Goal: Task Accomplishment & Management: Use online tool/utility

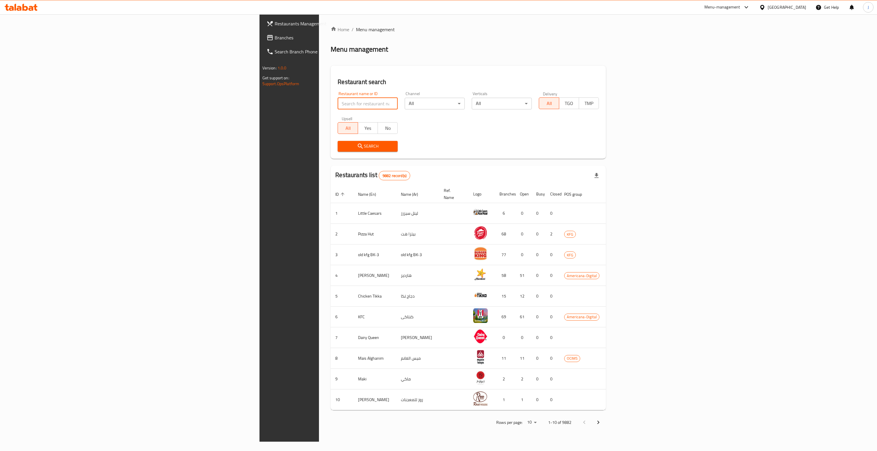
click at [338, 105] on input "search" at bounding box center [368, 104] width 60 height 12
click at [768, 8] on div at bounding box center [764, 7] width 8 height 6
click at [727, 50] on div "[GEOGRAPHIC_DATA]" at bounding box center [743, 46] width 39 height 6
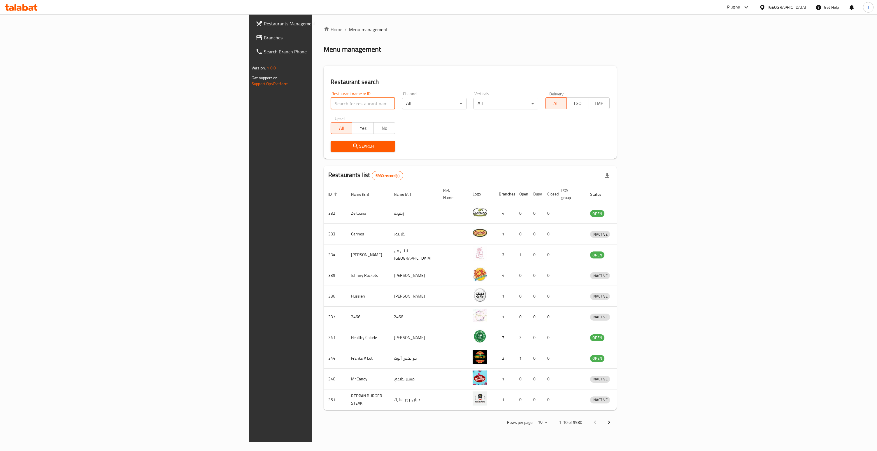
click at [331, 102] on input "search" at bounding box center [363, 104] width 64 height 12
paste input "618786"
type input "618786"
click button "Search" at bounding box center [363, 146] width 64 height 11
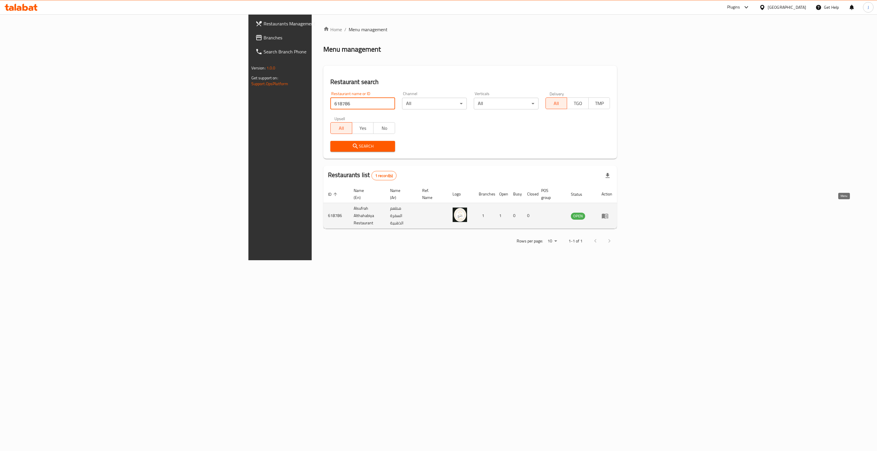
click at [609, 212] on icon "enhanced table" at bounding box center [605, 215] width 7 height 7
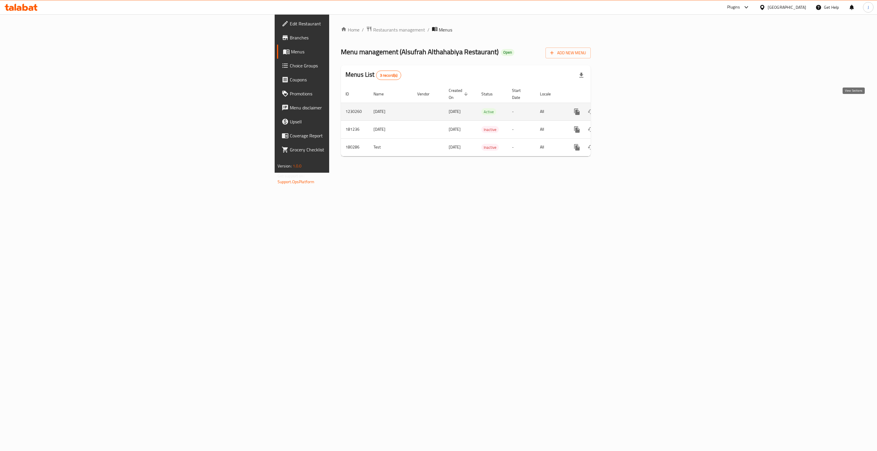
click at [626, 109] on link "enhanced table" at bounding box center [619, 112] width 14 height 14
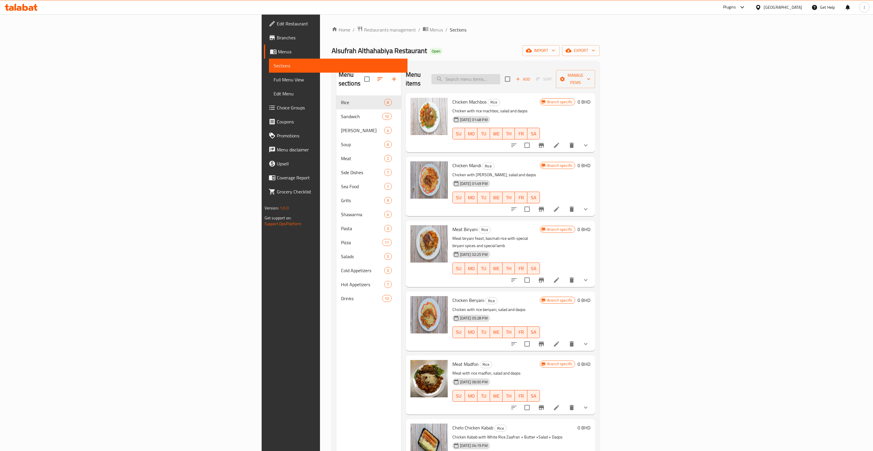
click at [500, 75] on input "search" at bounding box center [465, 79] width 69 height 10
paste input "Chicken with rice machbos, salad and daqos"
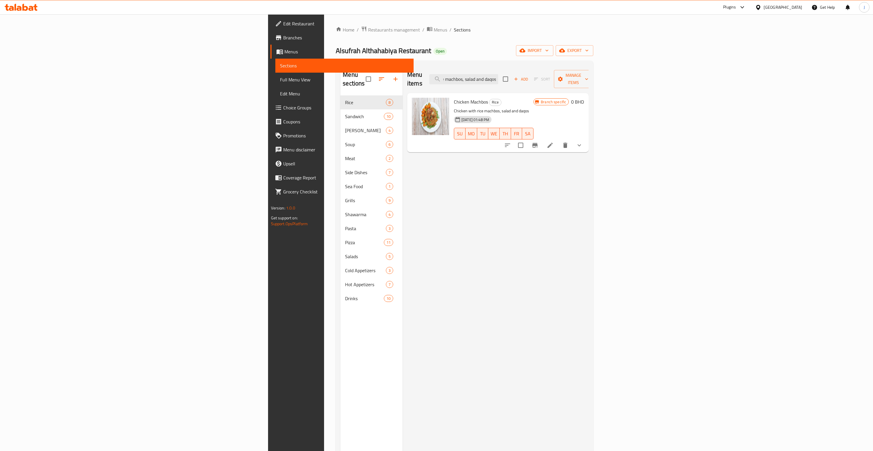
type input "Chicken with rice machbos, salad and daqos"
click at [583, 142] on icon "show more" at bounding box center [579, 145] width 7 height 7
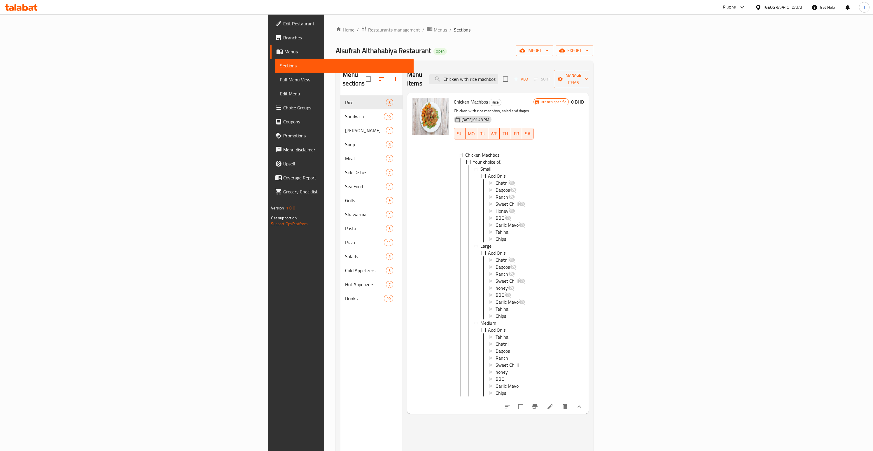
scroll to position [74, 0]
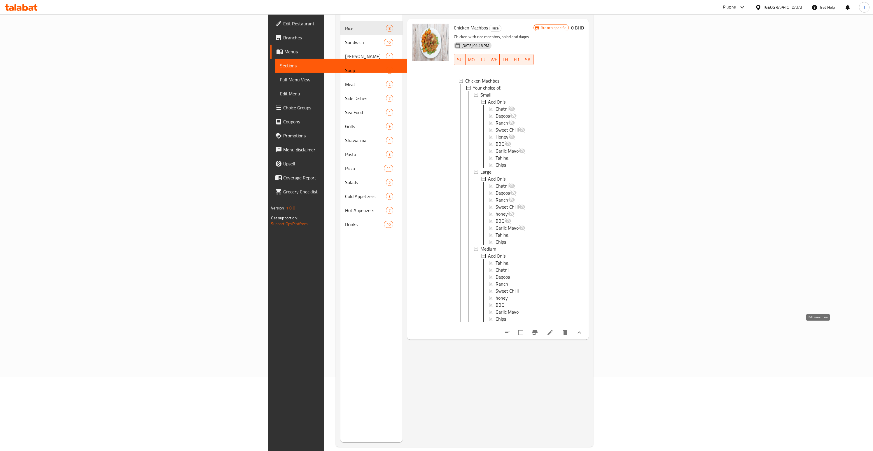
click at [554, 329] on icon at bounding box center [550, 332] width 7 height 7
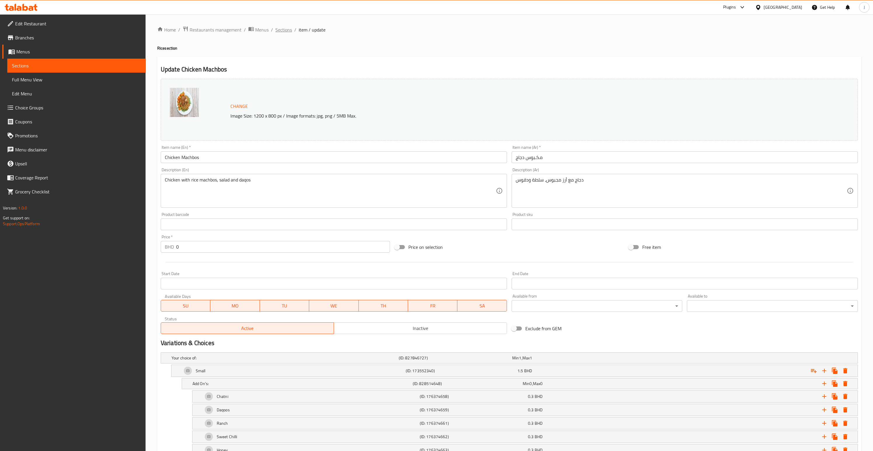
click at [284, 30] on span "Sections" at bounding box center [283, 29] width 17 height 7
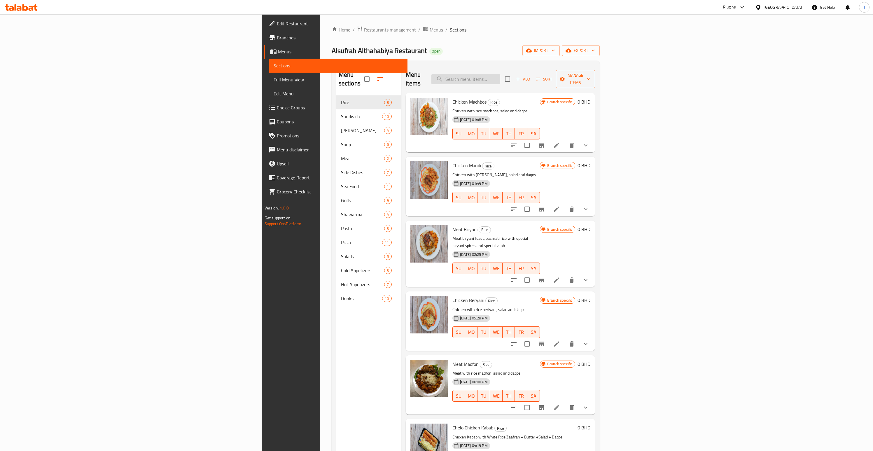
click at [500, 74] on input "search" at bounding box center [465, 79] width 69 height 10
paste input "Chicken with rice machbos, salad and daqos"
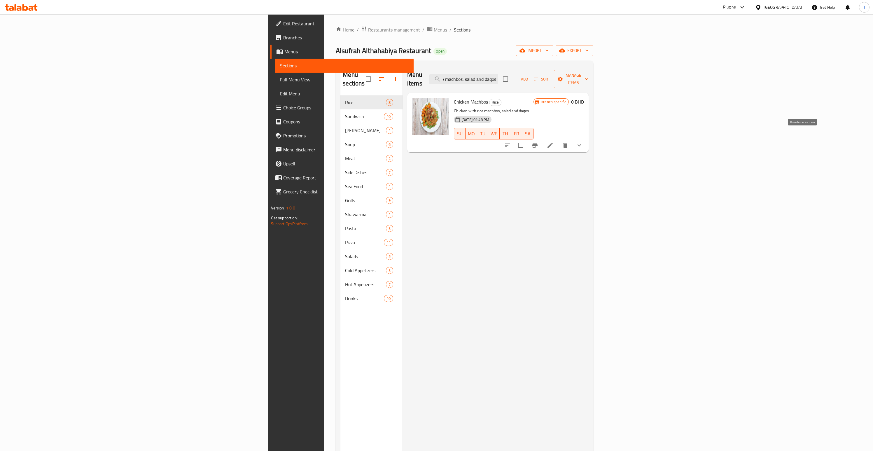
type input "Chicken with rice machbos, salad and daqos"
click at [539, 142] on icon "Branch-specific-item" at bounding box center [535, 145] width 7 height 7
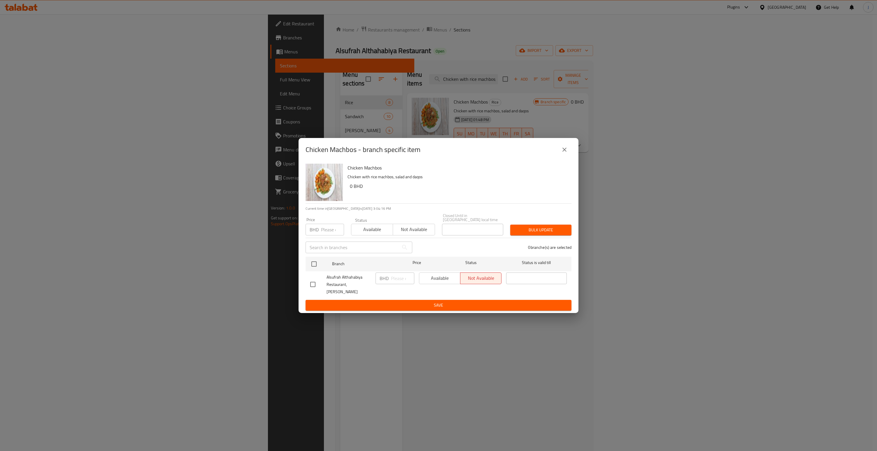
click at [724, 299] on div "Chicken Machbos - branch specific item Chicken Machbos Chicken with rice machbo…" at bounding box center [438, 225] width 877 height 451
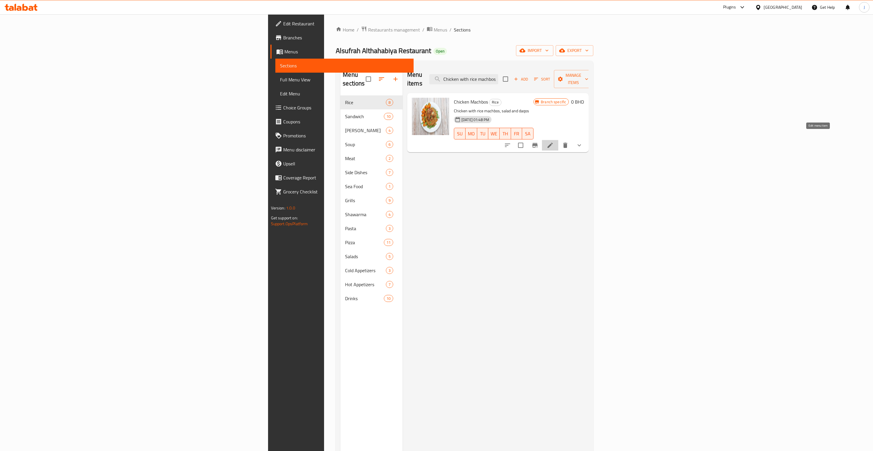
click at [554, 142] on icon at bounding box center [550, 145] width 7 height 7
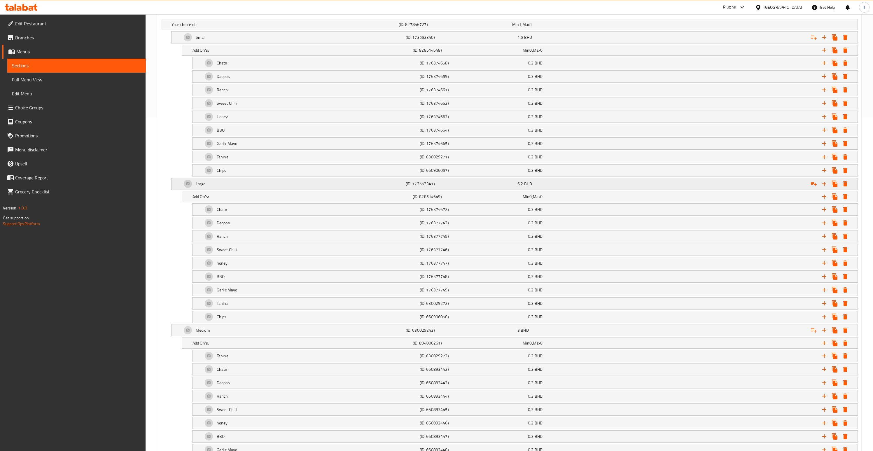
scroll to position [333, 0]
click at [222, 38] on div "Small" at bounding box center [293, 38] width 224 height 14
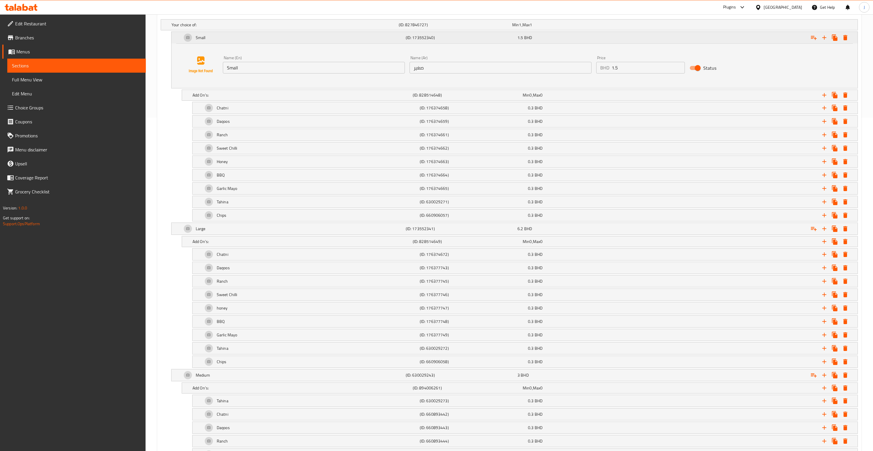
click at [221, 39] on div "Small" at bounding box center [293, 38] width 224 height 14
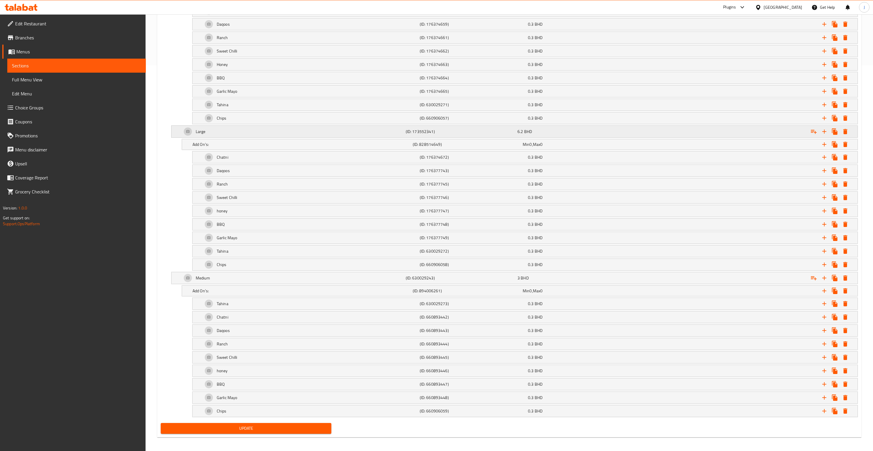
scroll to position [388, 0]
click at [370, 145] on div "Add On's:" at bounding box center [301, 142] width 220 height 8
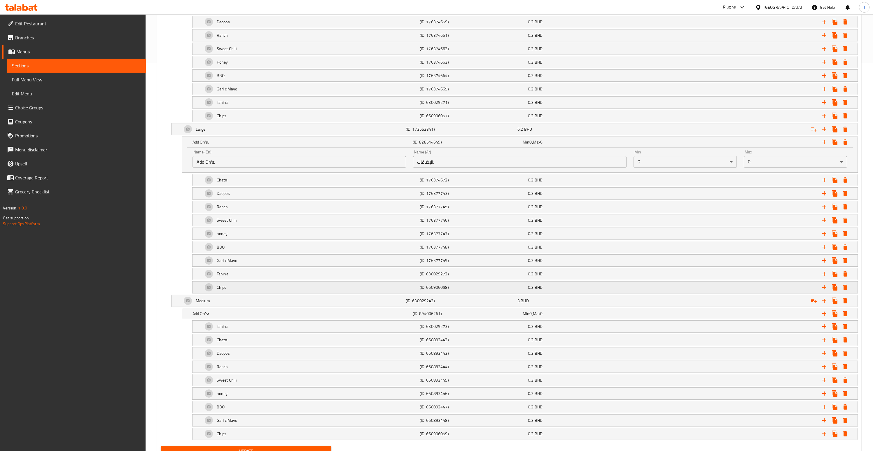
click at [303, 286] on div "Chips" at bounding box center [310, 287] width 217 height 14
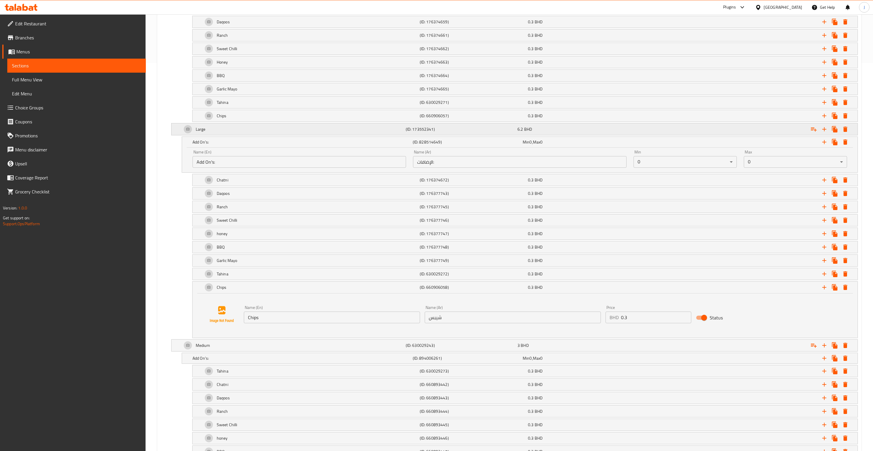
click at [211, 130] on div "Large" at bounding box center [293, 129] width 224 height 14
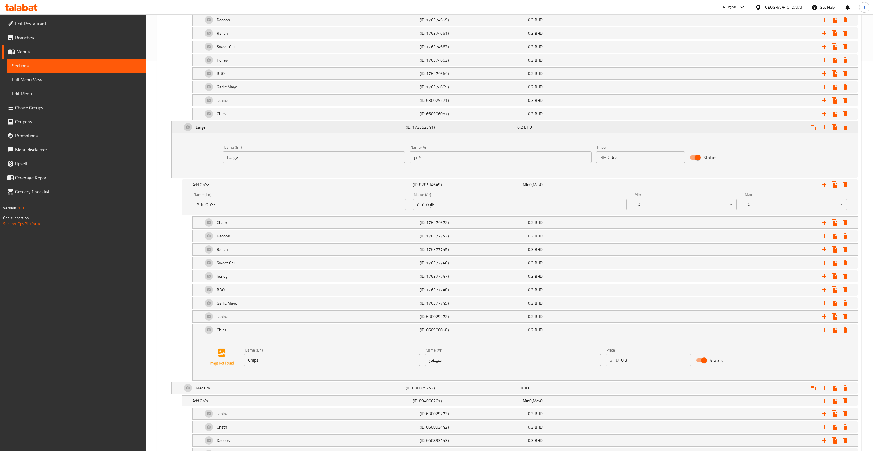
scroll to position [433, 0]
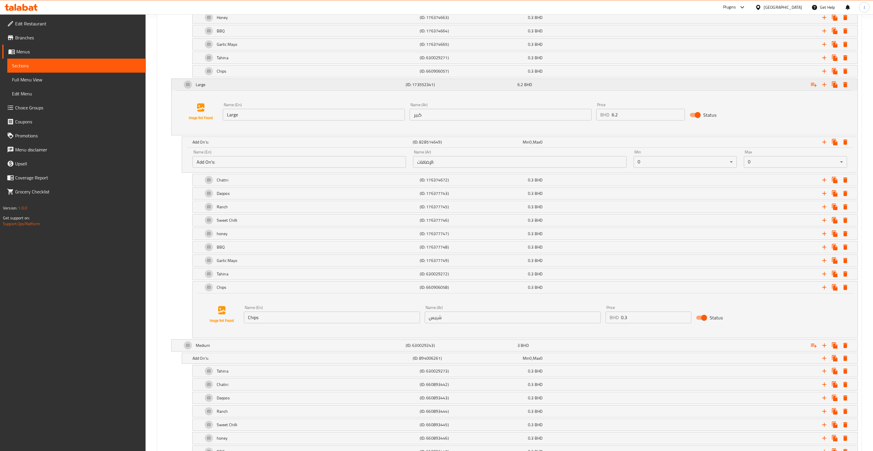
click at [307, 85] on div "Large" at bounding box center [293, 85] width 224 height 14
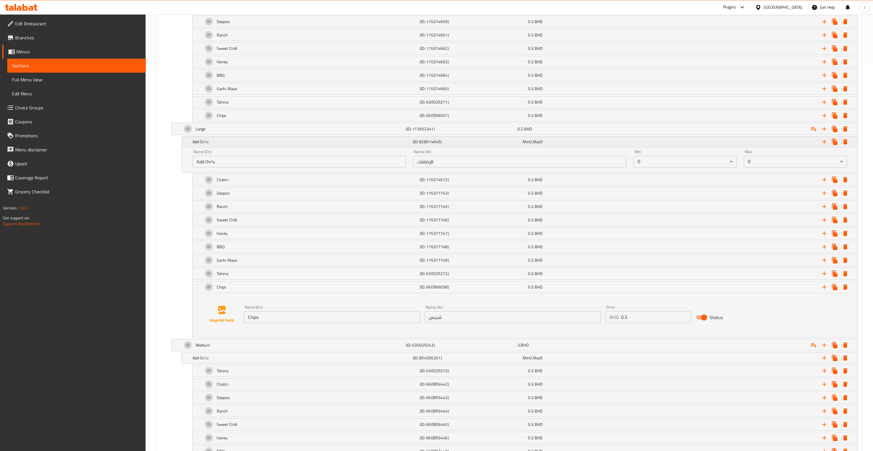
scroll to position [388, 0]
click at [260, 144] on h5 "Add On's:" at bounding box center [302, 142] width 218 height 6
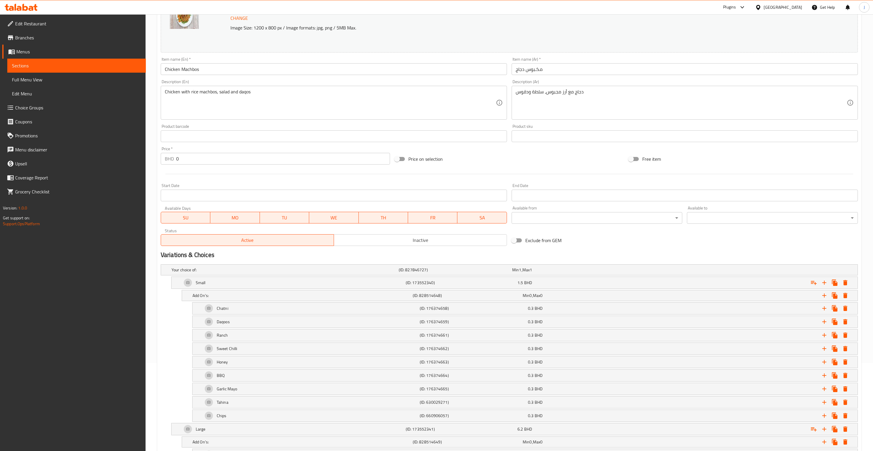
scroll to position [0, 0]
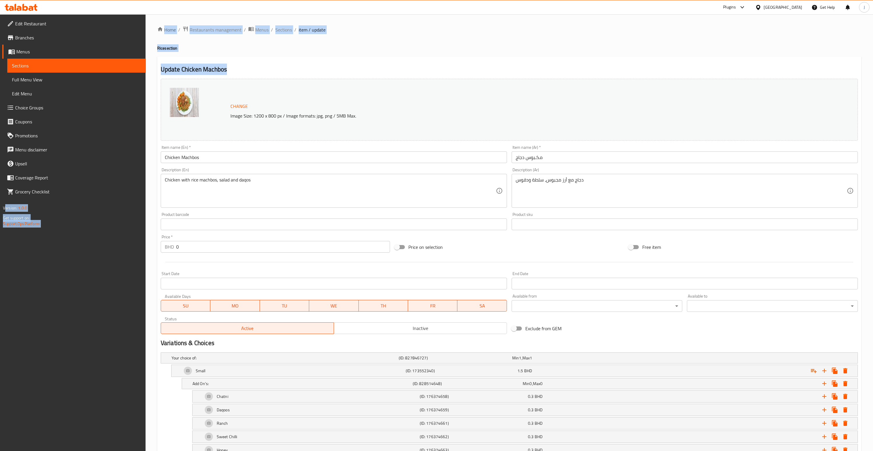
drag, startPoint x: 230, startPoint y: 68, endPoint x: 143, endPoint y: 67, distance: 87.8
click at [143, 67] on div "Edit Restaurant Branches Menus Sections Full Menu View Edit Menu Choice Groups …" at bounding box center [436, 449] width 873 height 870
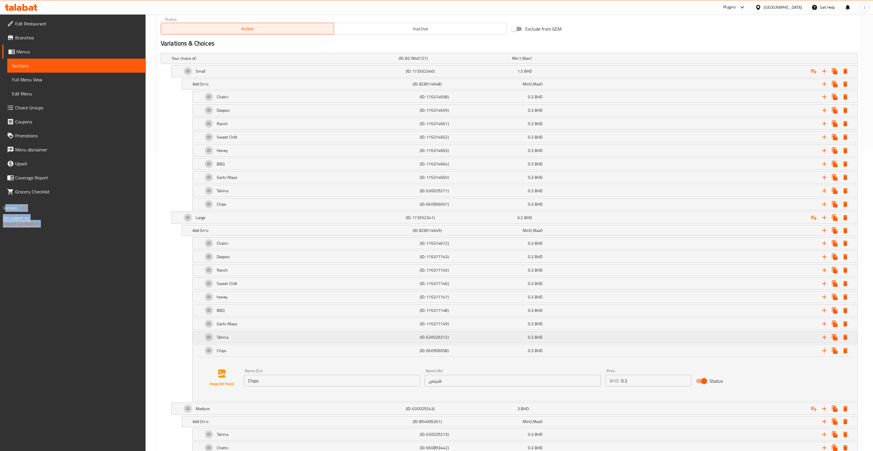
scroll to position [300, 0]
click at [239, 58] on h5 "Your choice of:" at bounding box center [284, 58] width 225 height 6
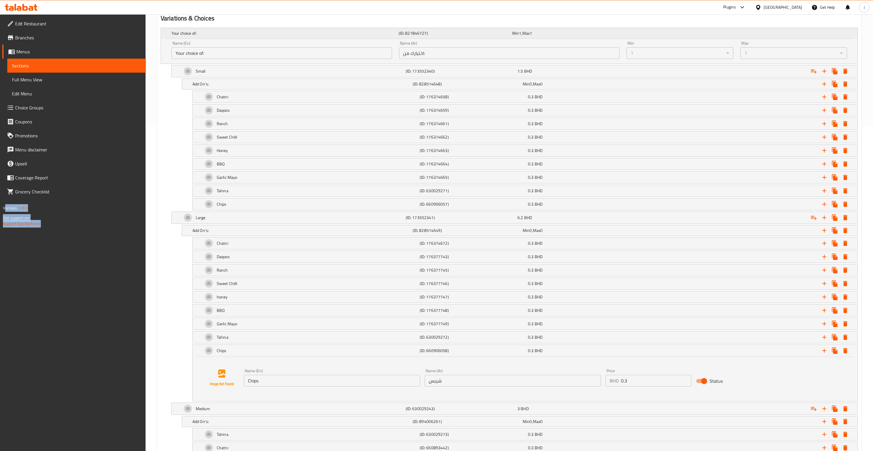
click at [239, 34] on h5 "Your choice of:" at bounding box center [284, 33] width 225 height 6
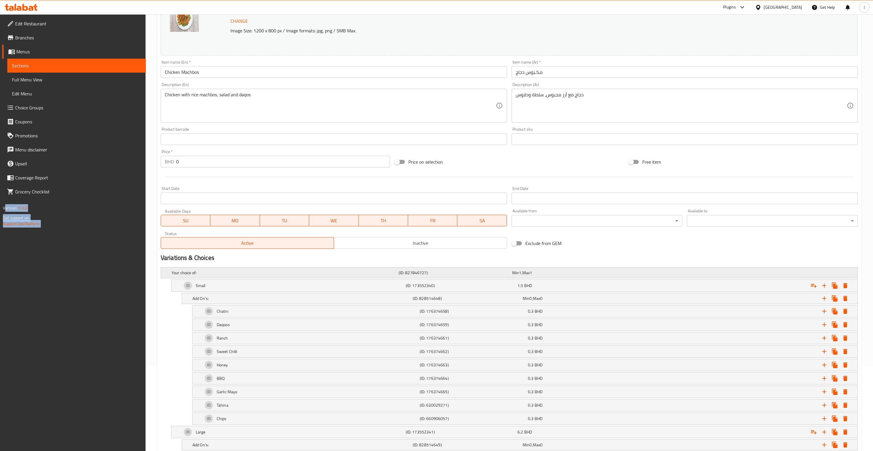
scroll to position [136, 0]
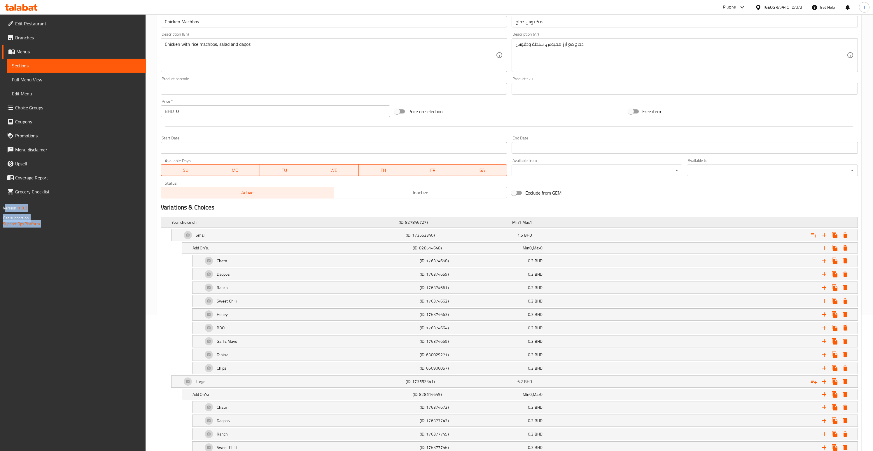
click at [181, 226] on div "Your choice of:" at bounding box center [283, 222] width 227 height 8
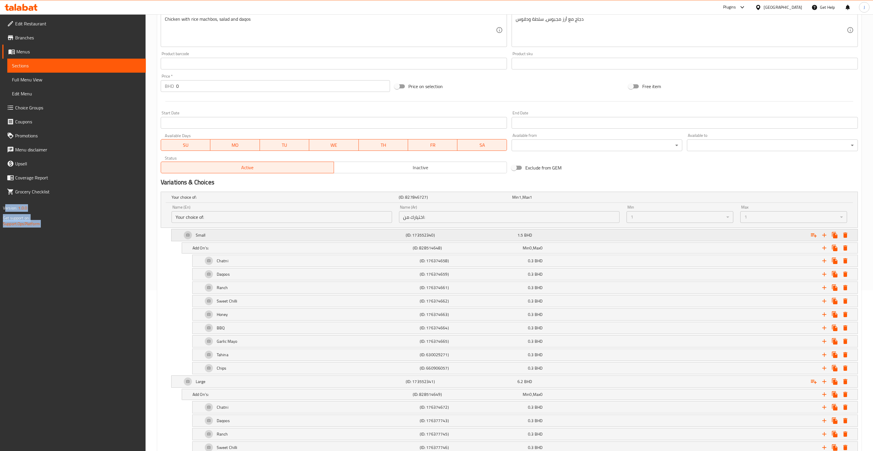
click at [216, 235] on div "Small" at bounding box center [293, 235] width 224 height 14
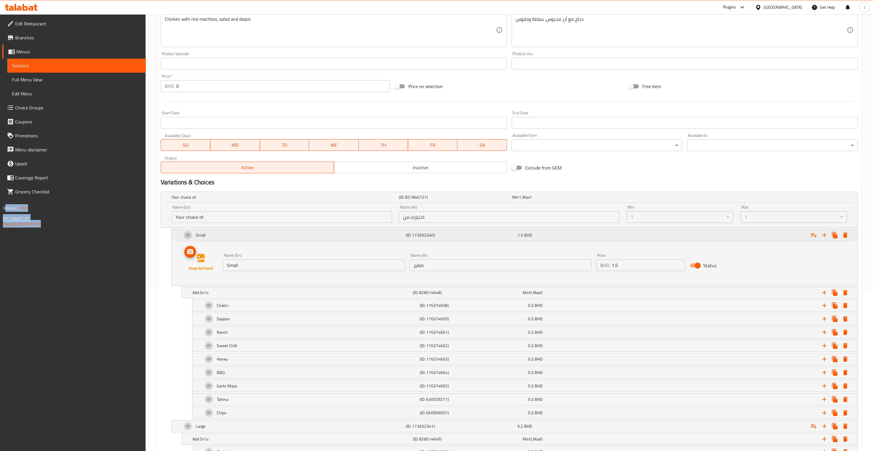
scroll to position [205, 0]
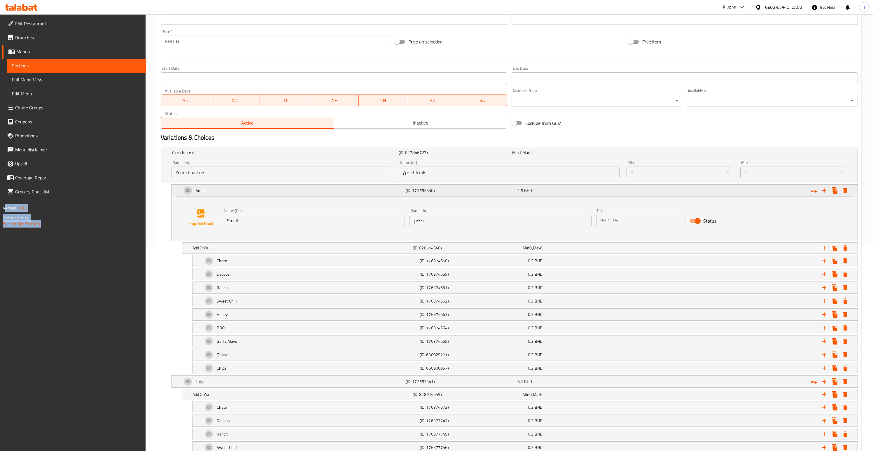
click at [221, 190] on div "Small" at bounding box center [293, 190] width 224 height 14
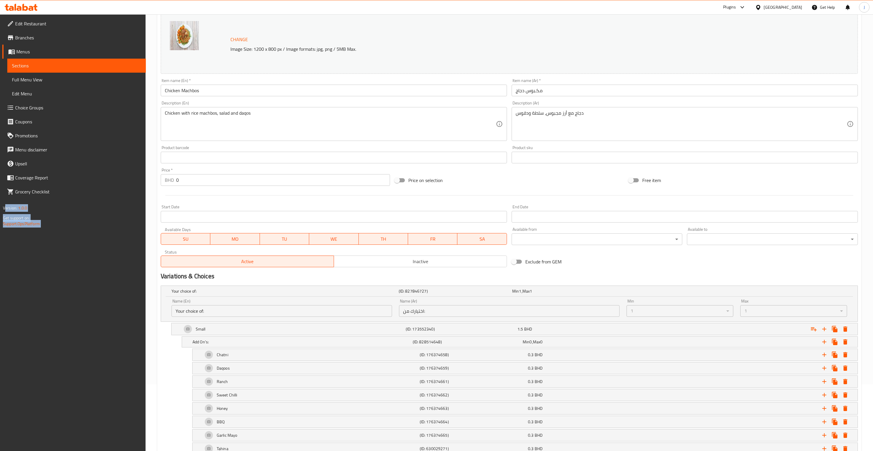
scroll to position [3, 0]
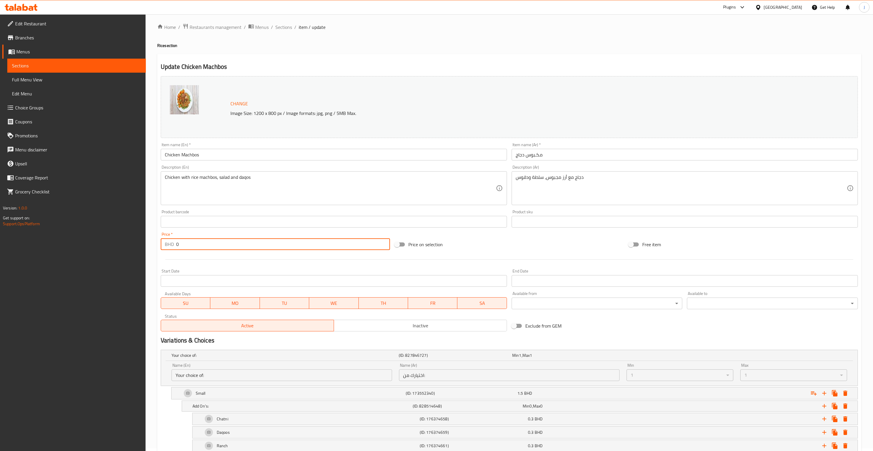
drag, startPoint x: 189, startPoint y: 242, endPoint x: 148, endPoint y: 242, distance: 41.1
click at [148, 242] on div "Home / Restaurants management / Menus / Sections / item / update Rice section U…" at bounding box center [510, 459] width 728 height 895
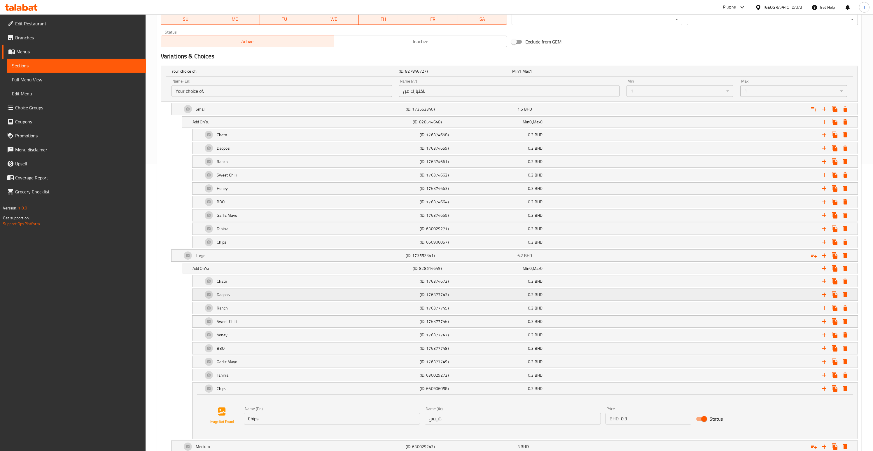
scroll to position [296, 0]
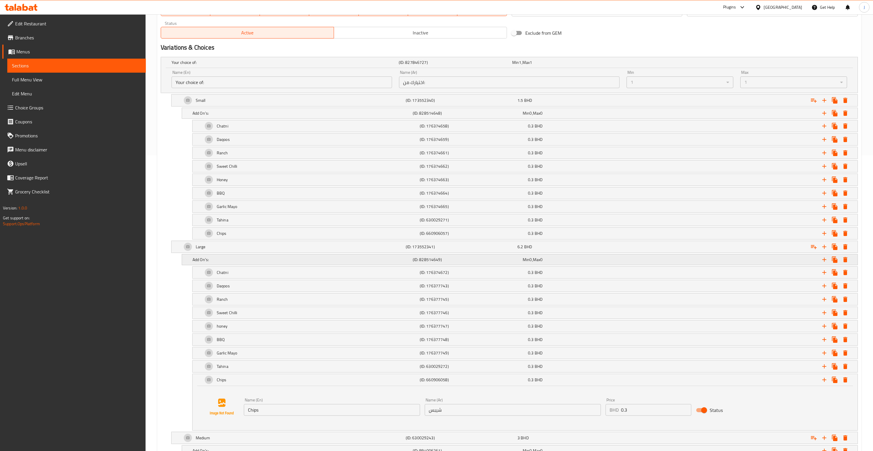
click at [282, 258] on h5 "Add On's:" at bounding box center [302, 260] width 218 height 6
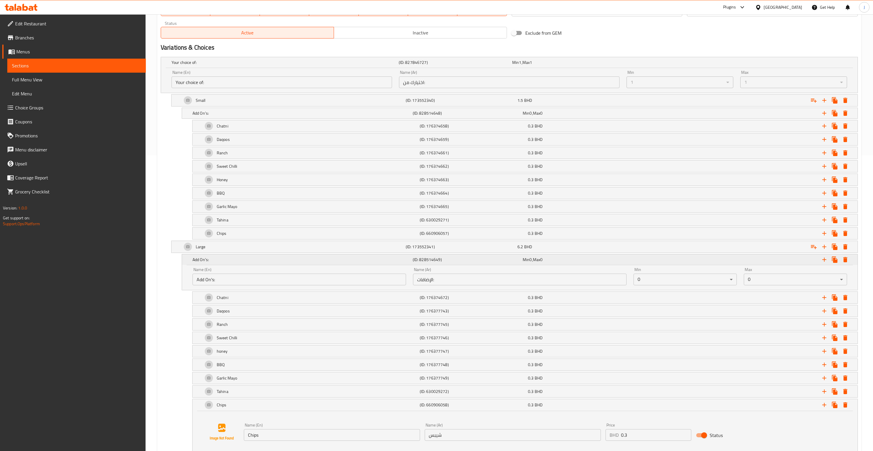
scroll to position [321, 0]
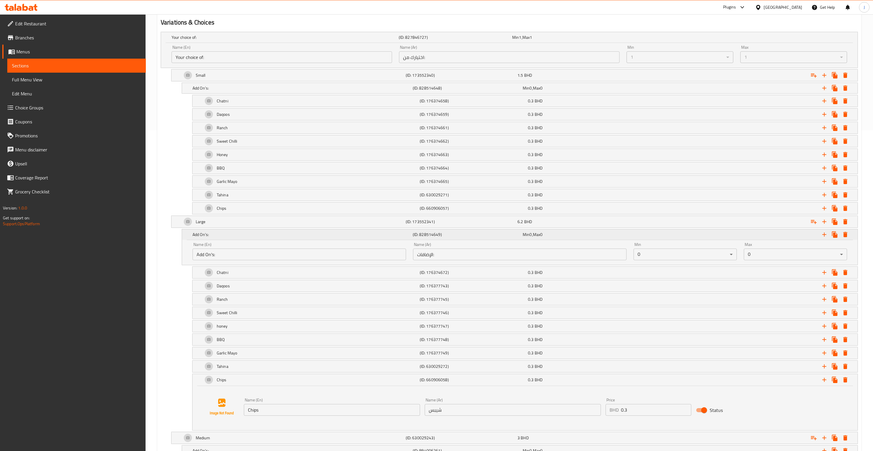
click at [330, 235] on h5 "Add On's:" at bounding box center [302, 235] width 218 height 6
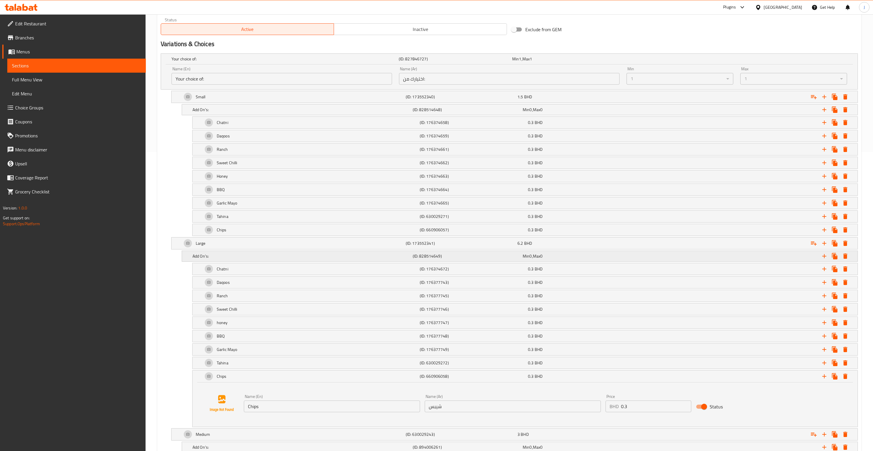
scroll to position [296, 0]
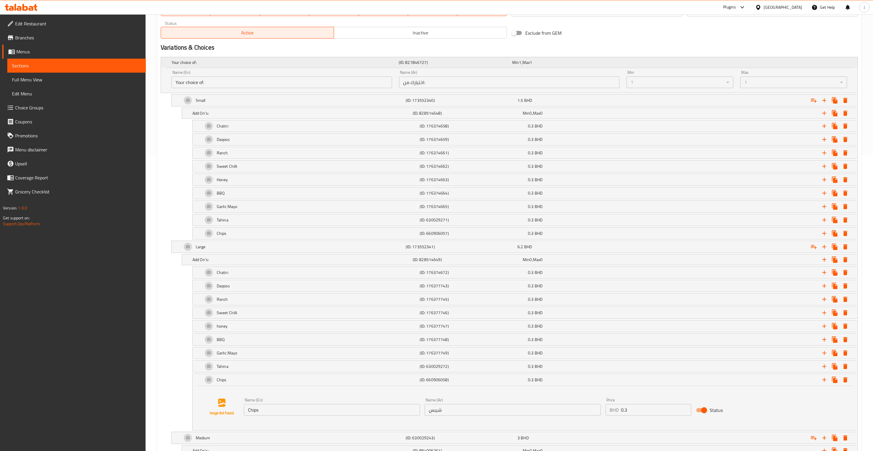
click at [260, 64] on h5 "Your choice of:" at bounding box center [284, 63] width 225 height 6
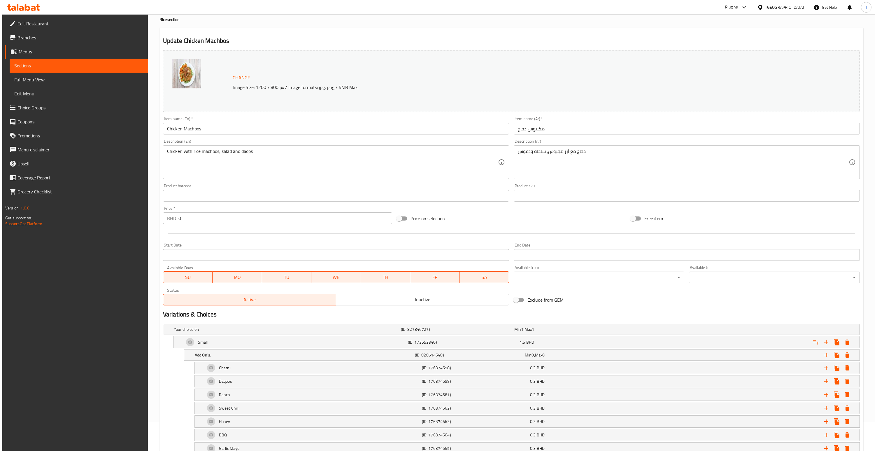
scroll to position [0, 0]
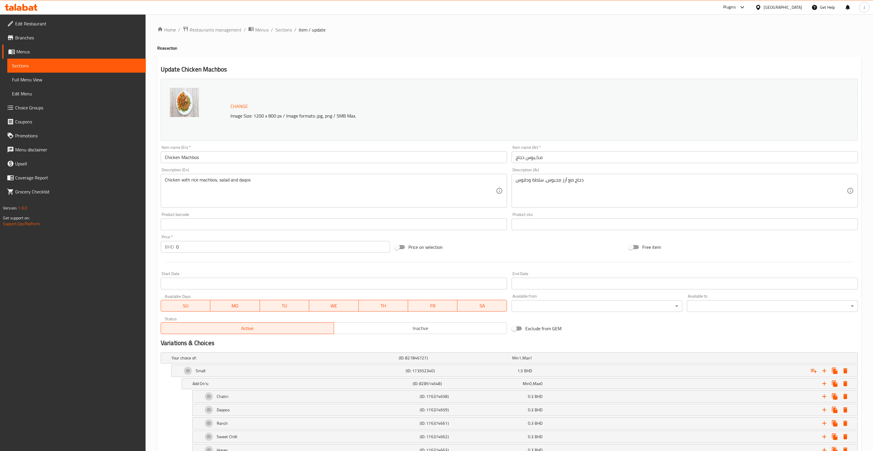
click at [274, 29] on ol "Home / Restaurants management / Menus / Sections / item / update" at bounding box center [509, 30] width 704 height 8
click at [275, 29] on span "Sections" at bounding box center [283, 29] width 17 height 7
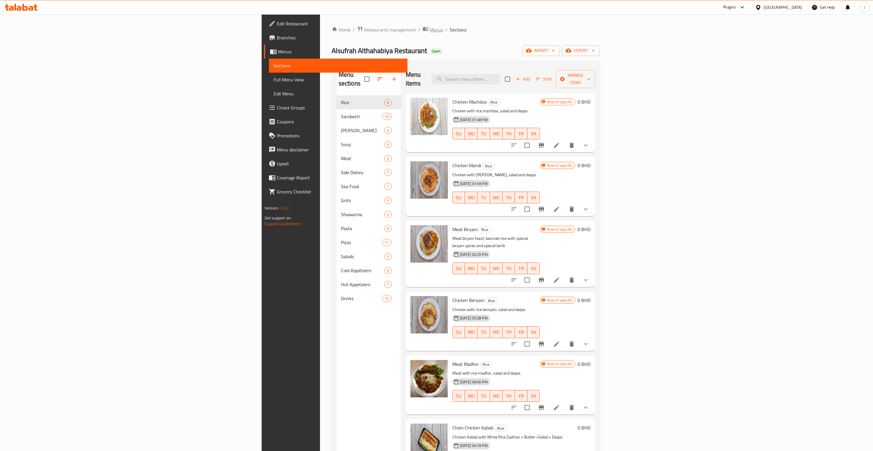
click at [430, 32] on span "Menus" at bounding box center [436, 29] width 13 height 7
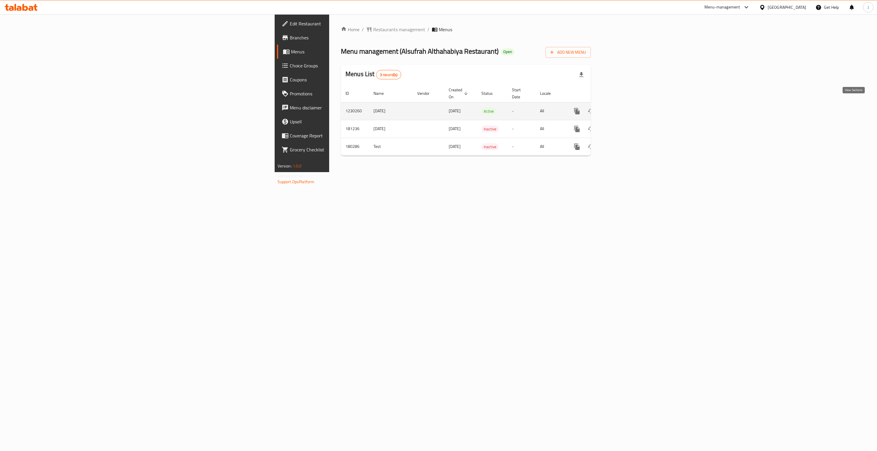
click at [622, 109] on icon "enhanced table" at bounding box center [619, 111] width 5 height 5
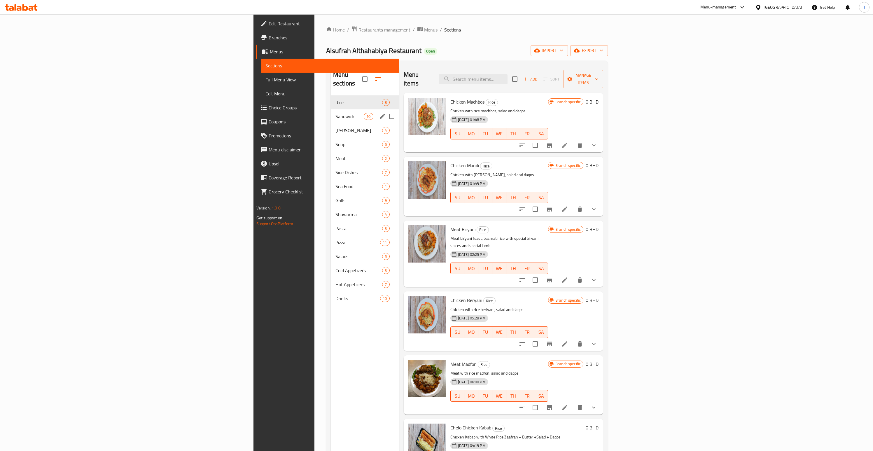
click at [331, 109] on div "Sandwich 10" at bounding box center [365, 116] width 68 height 14
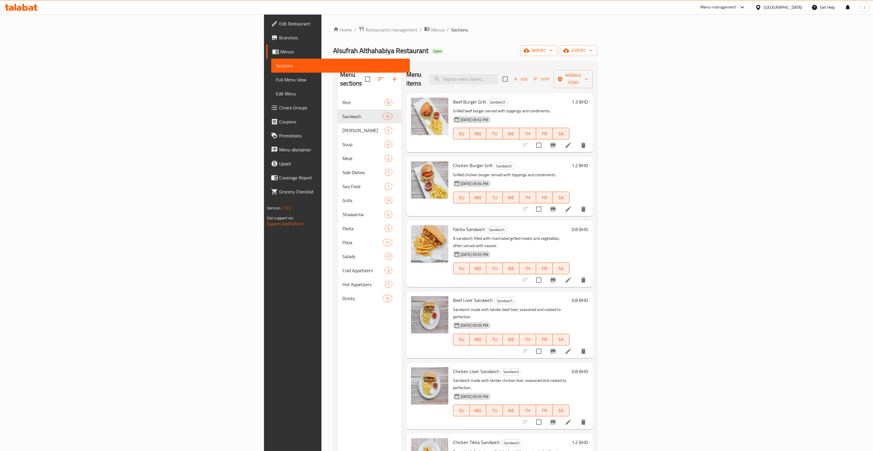
scroll to position [201, 0]
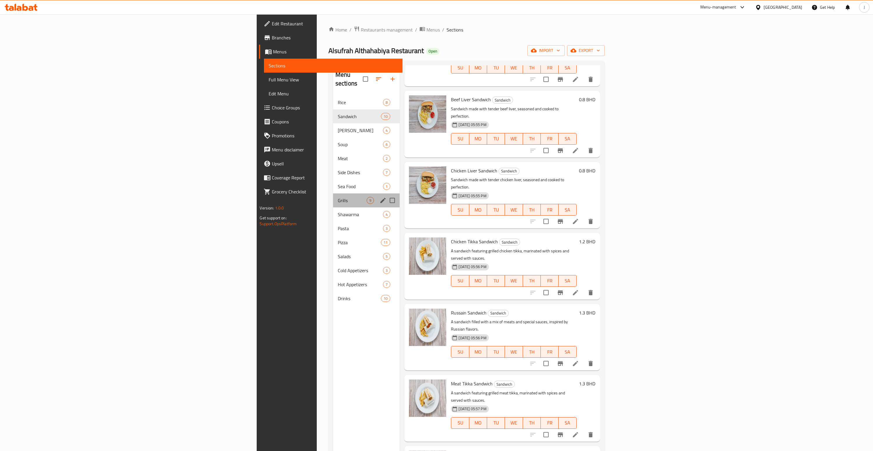
click at [333, 198] on div "Grills 9" at bounding box center [366, 200] width 67 height 14
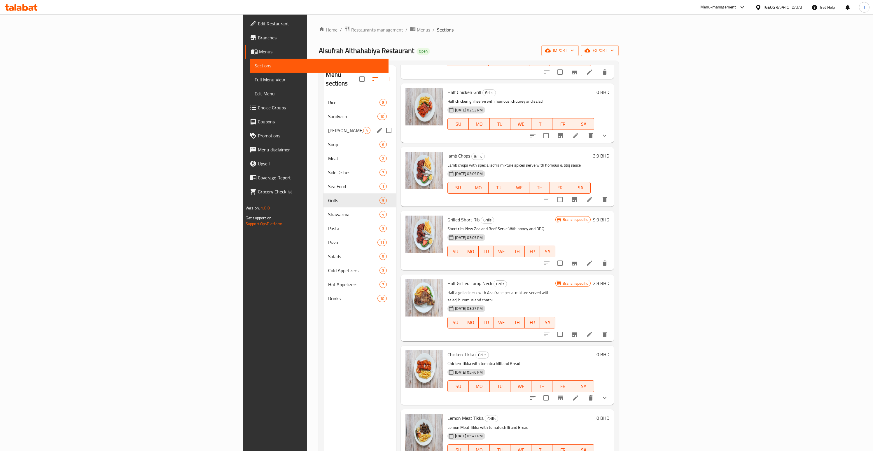
click at [324, 123] on div "Makaroni 4" at bounding box center [360, 130] width 73 height 14
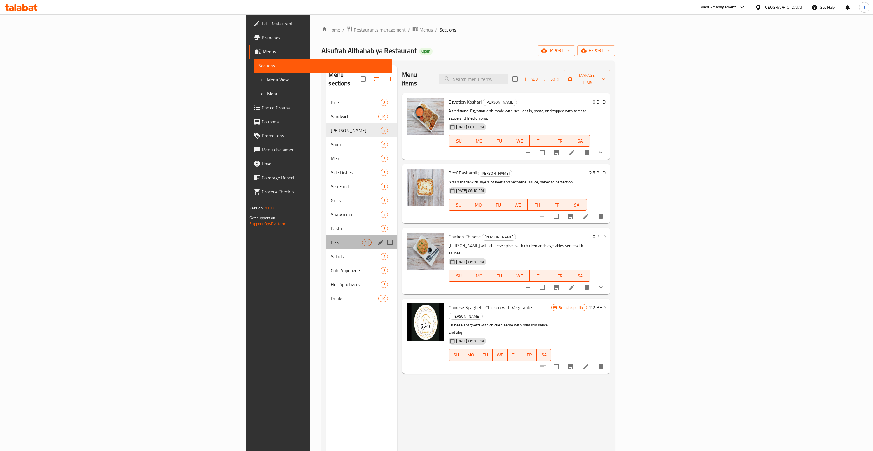
click at [326, 237] on div "Pizza 11" at bounding box center [361, 242] width 71 height 14
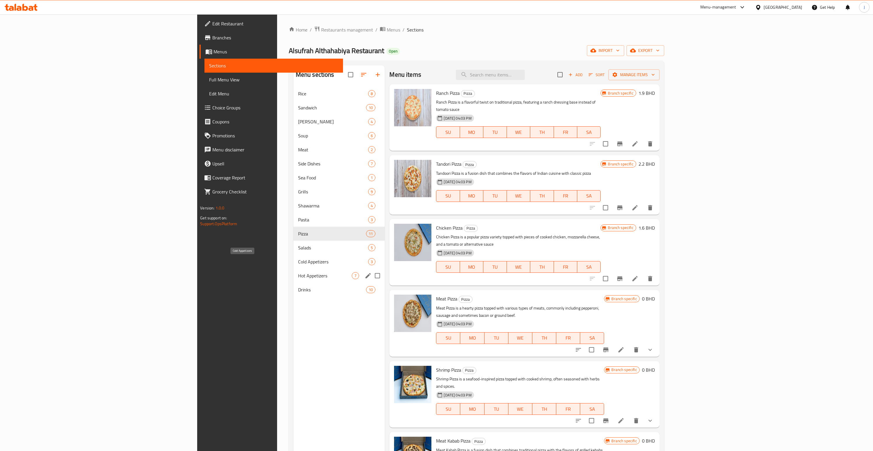
scroll to position [82, 0]
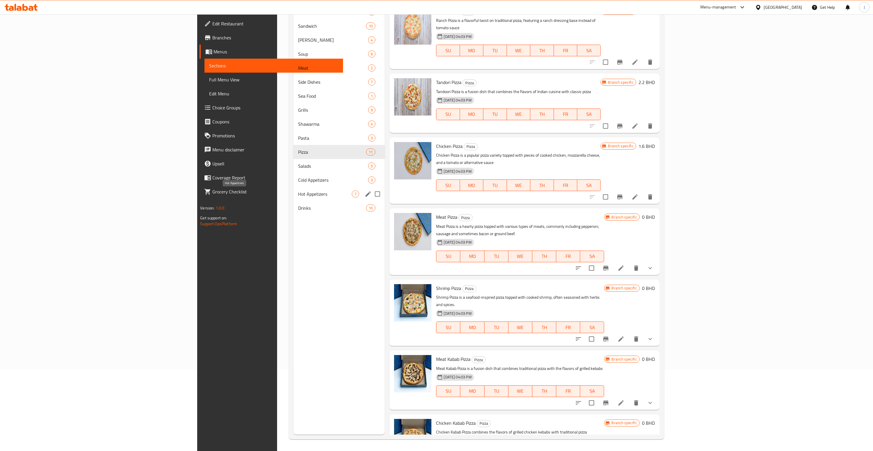
click at [298, 195] on span "Hot Appetizers" at bounding box center [325, 193] width 54 height 7
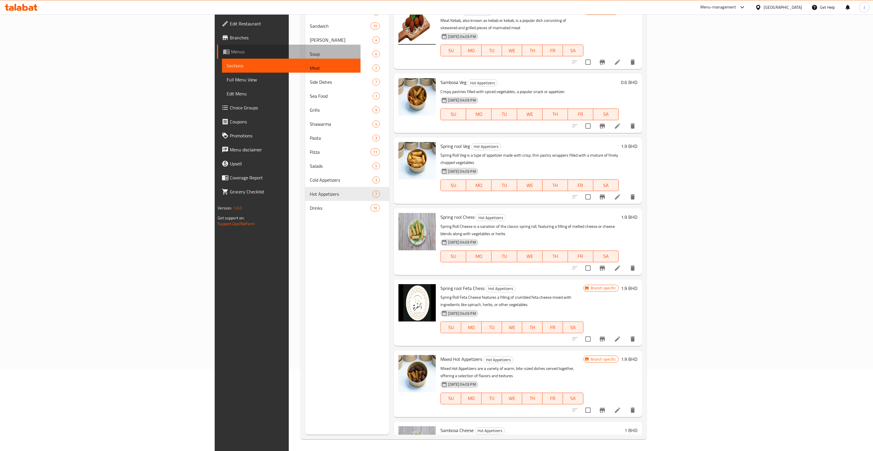
click at [231, 53] on span "Menus" at bounding box center [293, 51] width 125 height 7
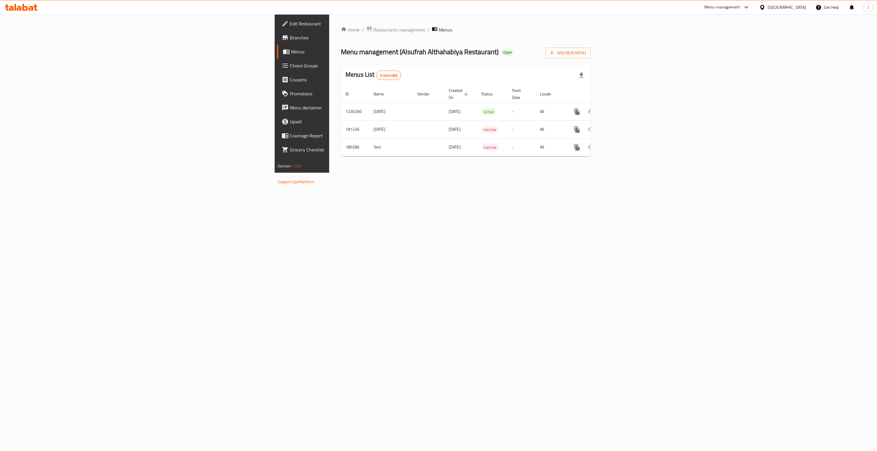
click at [793, 7] on div "[GEOGRAPHIC_DATA]" at bounding box center [787, 7] width 39 height 6
click at [729, 98] on div "[GEOGRAPHIC_DATA]" at bounding box center [743, 98] width 39 height 6
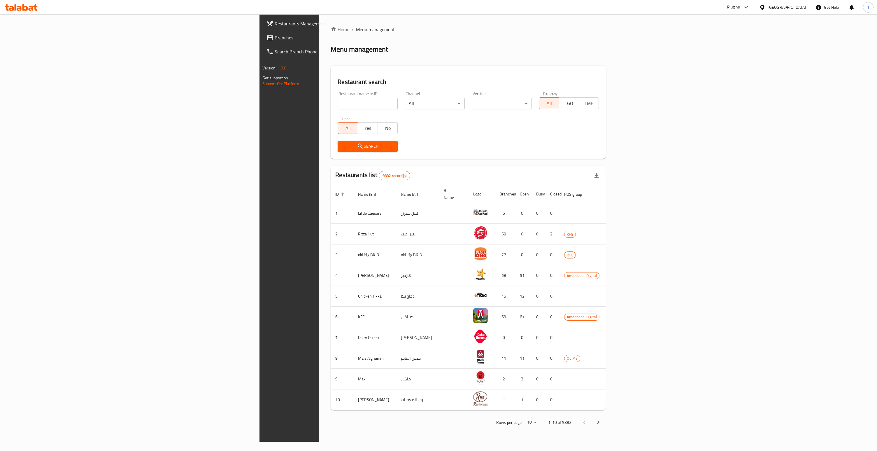
click at [338, 98] on input "search" at bounding box center [368, 104] width 60 height 12
click at [275, 39] on span "Branches" at bounding box center [338, 37] width 127 height 7
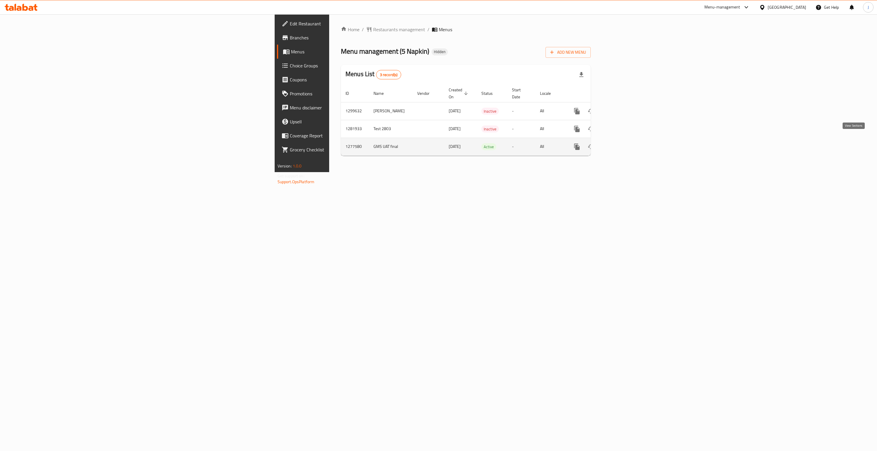
click at [623, 143] on icon "enhanced table" at bounding box center [619, 146] width 7 height 7
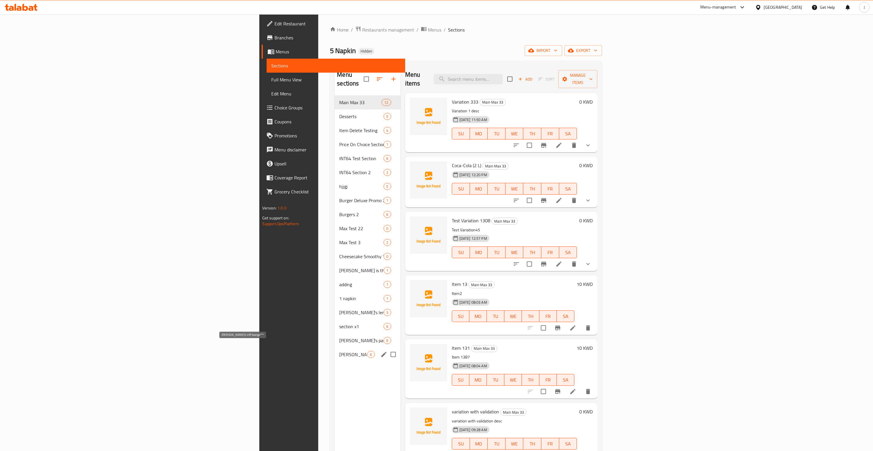
click at [339, 351] on span "Juan's VIP lounge***" at bounding box center [353, 354] width 28 height 7
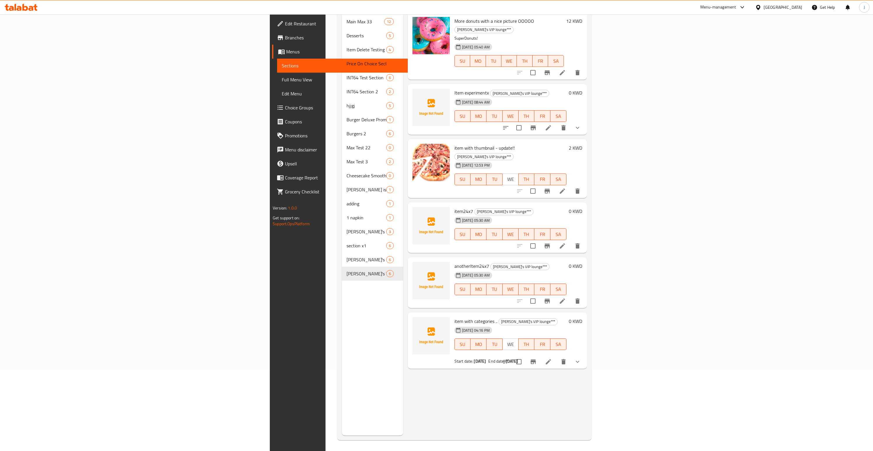
scroll to position [82, 0]
click at [566, 187] on icon at bounding box center [562, 190] width 7 height 7
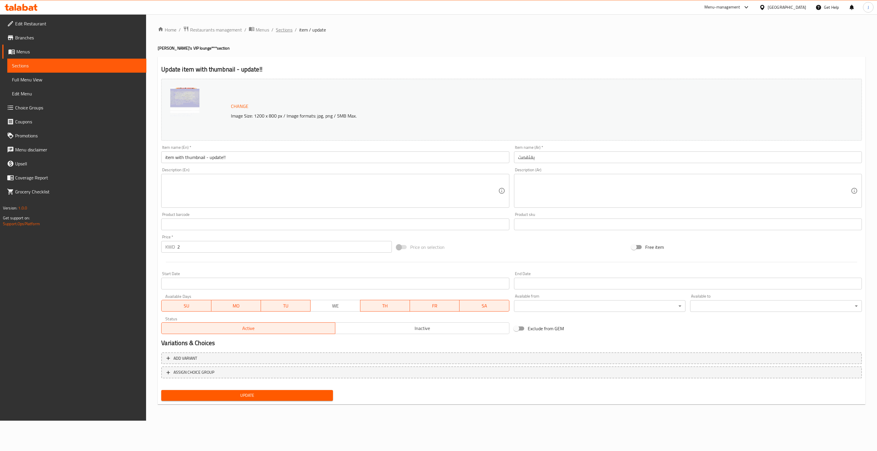
click at [292, 29] on span "Sections" at bounding box center [284, 29] width 17 height 7
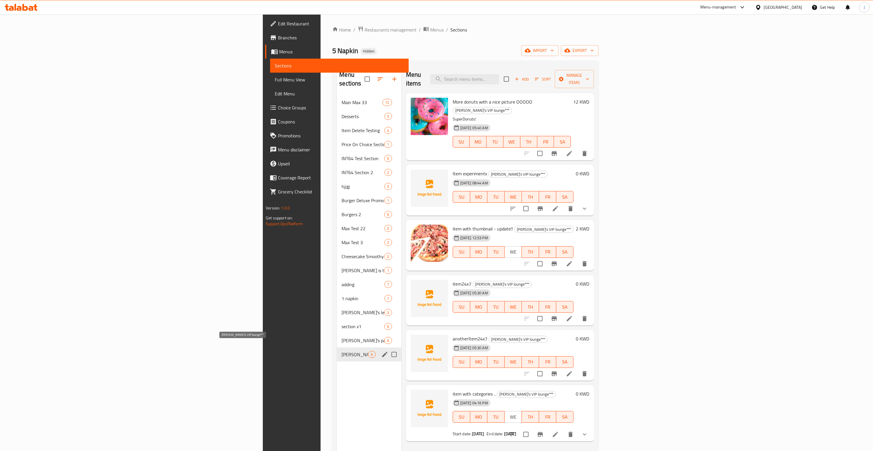
click at [342, 351] on span "Juan's VIP lounge***" at bounding box center [355, 354] width 27 height 7
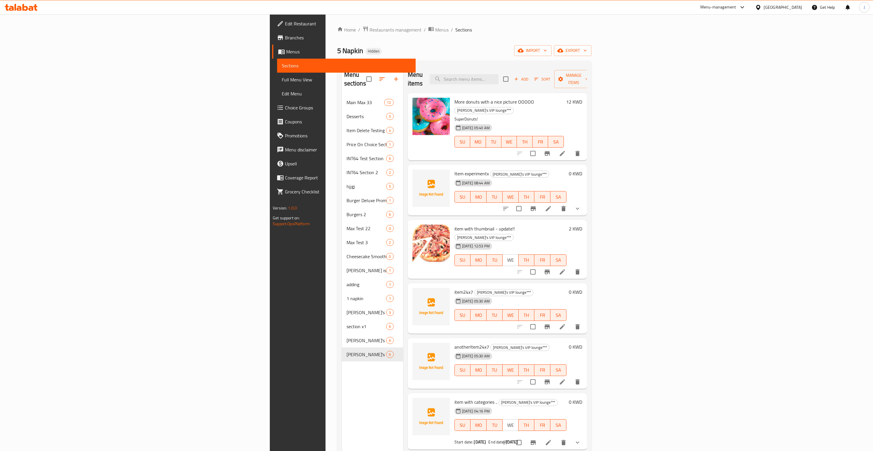
click at [566, 268] on icon at bounding box center [562, 271] width 7 height 7
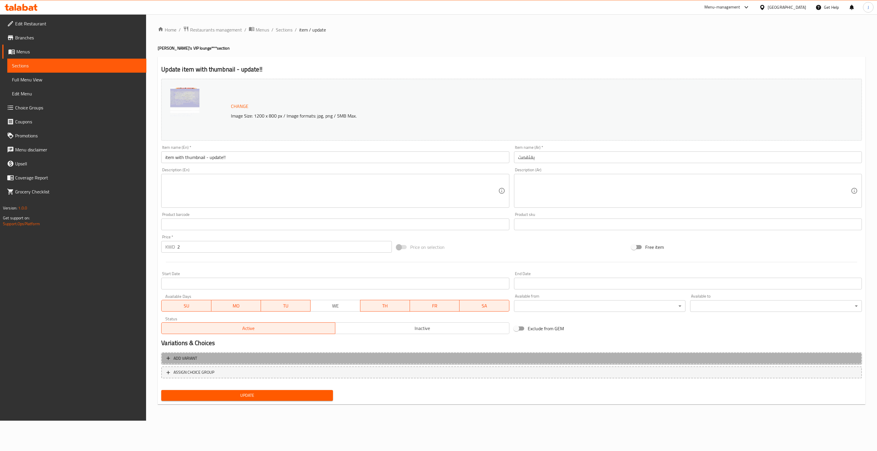
click at [189, 360] on span "Add variant" at bounding box center [186, 358] width 24 height 7
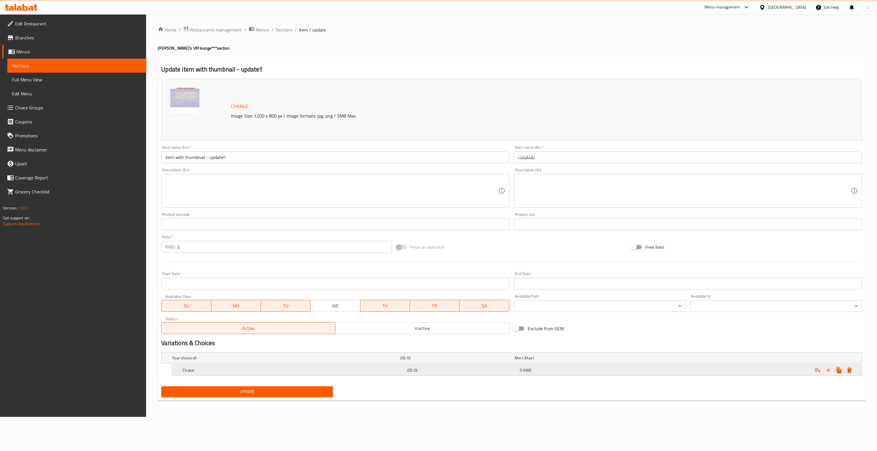
click at [202, 373] on h5 "Choice" at bounding box center [294, 370] width 223 height 6
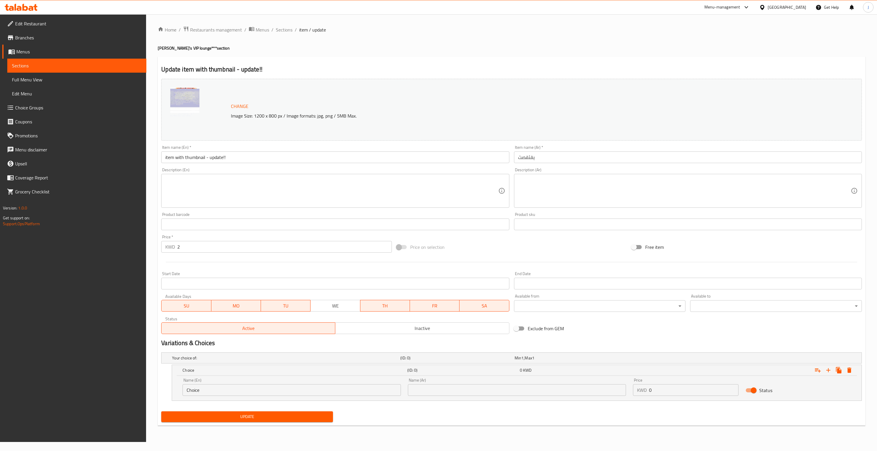
click at [247, 383] on div "Name (En) Choice Name (En)" at bounding box center [292, 387] width 218 height 18
click at [245, 387] on input "Choice" at bounding box center [292, 390] width 218 height 12
type input "Choice 1"
click at [457, 391] on input "text" at bounding box center [517, 390] width 218 height 12
type input "لح"
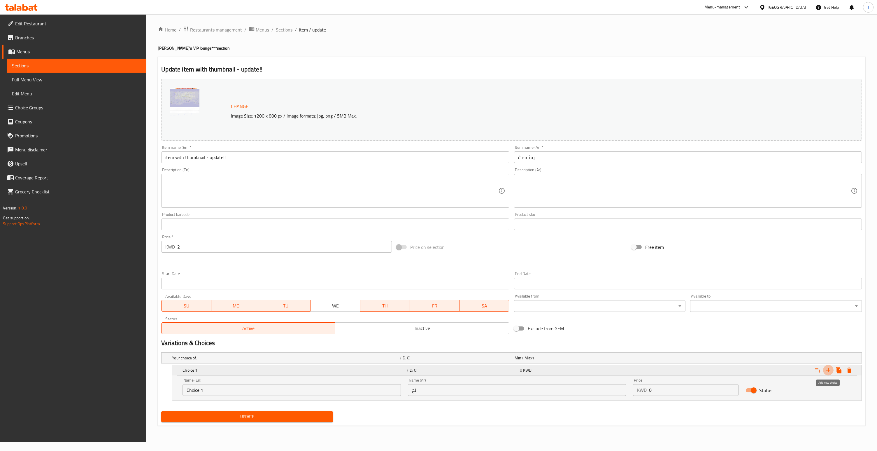
click at [828, 369] on icon "Expand" at bounding box center [828, 370] width 7 height 7
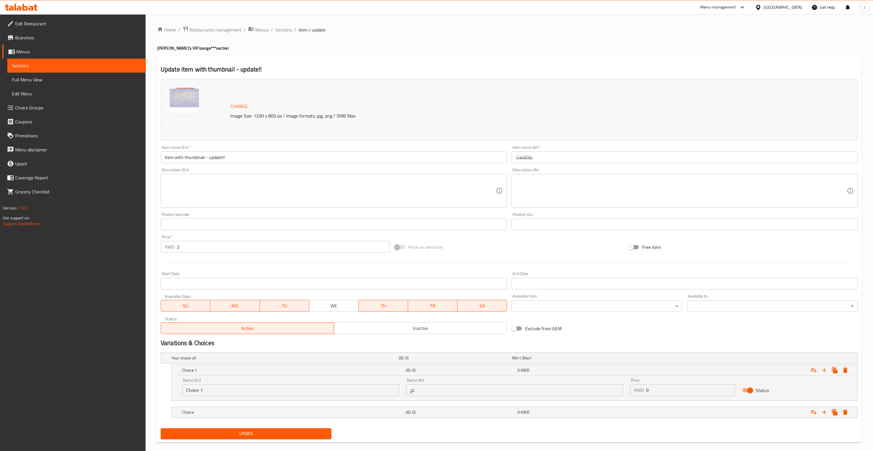
scroll to position [8, 0]
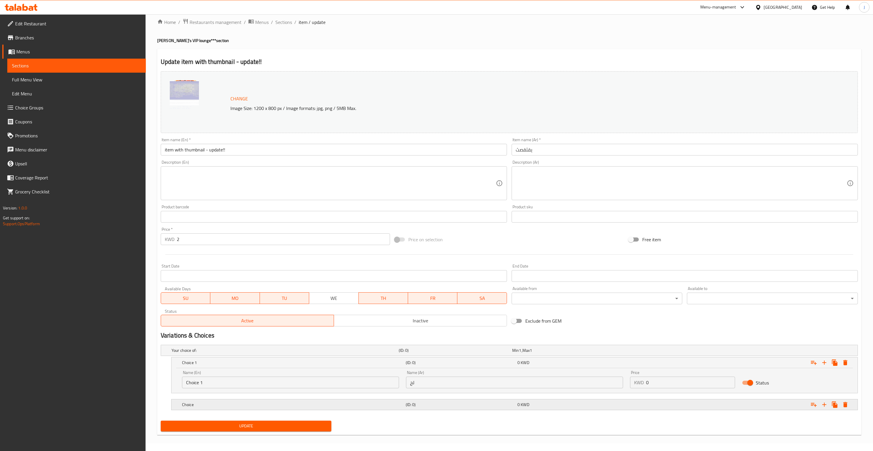
click at [183, 403] on h5 "Choice" at bounding box center [292, 405] width 221 height 6
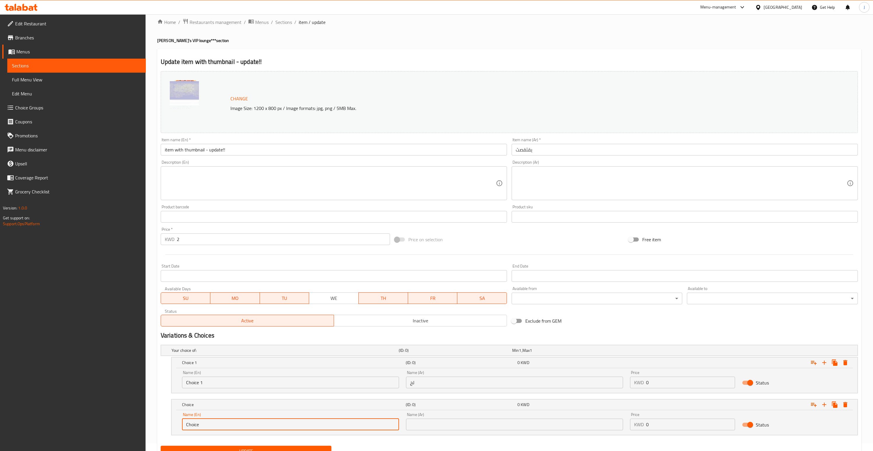
click at [193, 425] on input "Choice" at bounding box center [290, 425] width 217 height 12
click at [252, 422] on input "Choice" at bounding box center [290, 423] width 217 height 12
type input "Choice 2"
click at [437, 422] on input "text" at bounding box center [514, 423] width 217 height 12
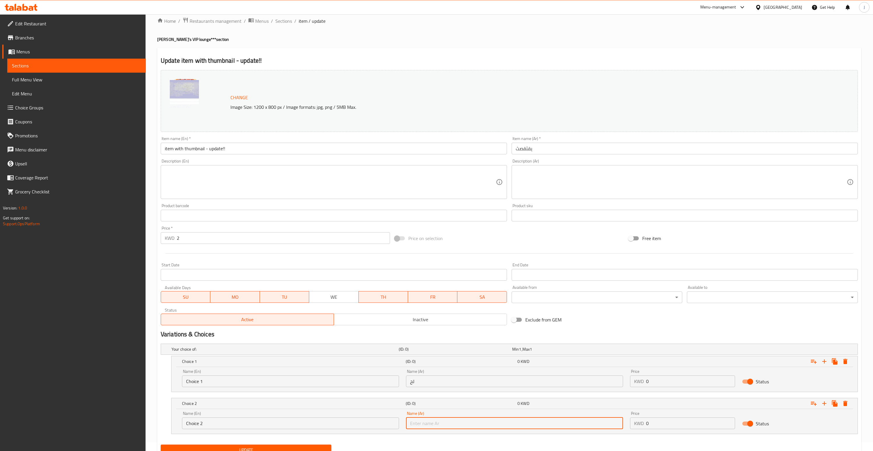
type input "كك"
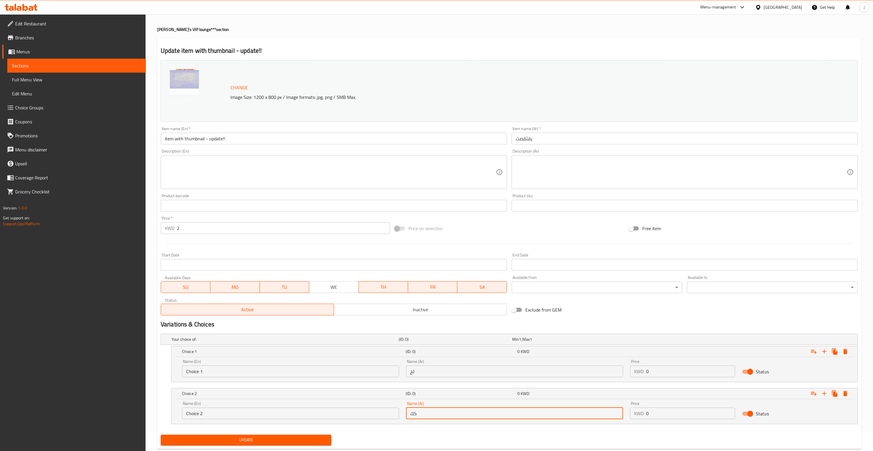
scroll to position [0, 0]
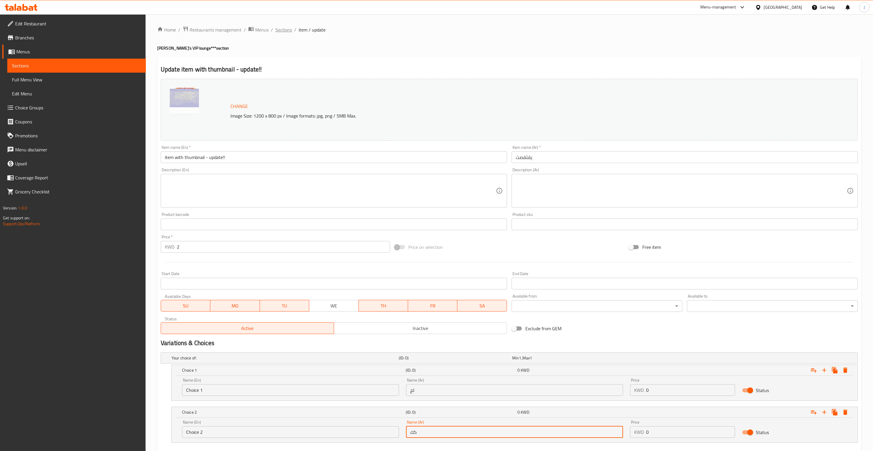
click at [286, 28] on span "Sections" at bounding box center [283, 29] width 17 height 7
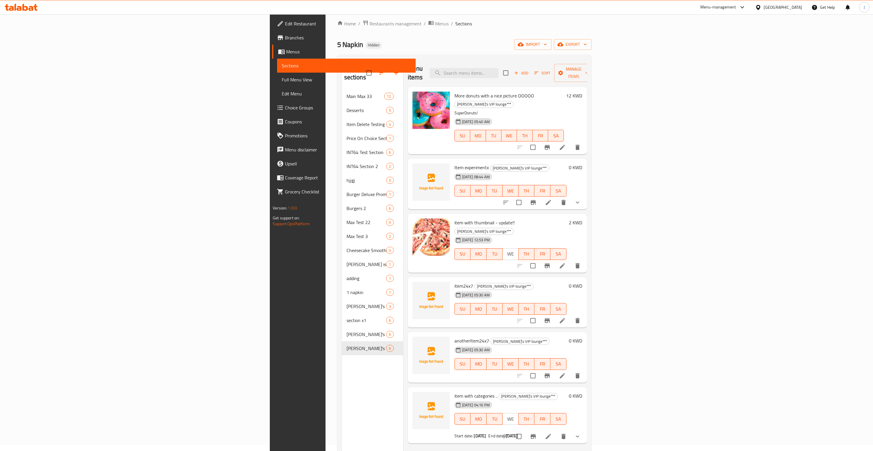
scroll to position [12, 0]
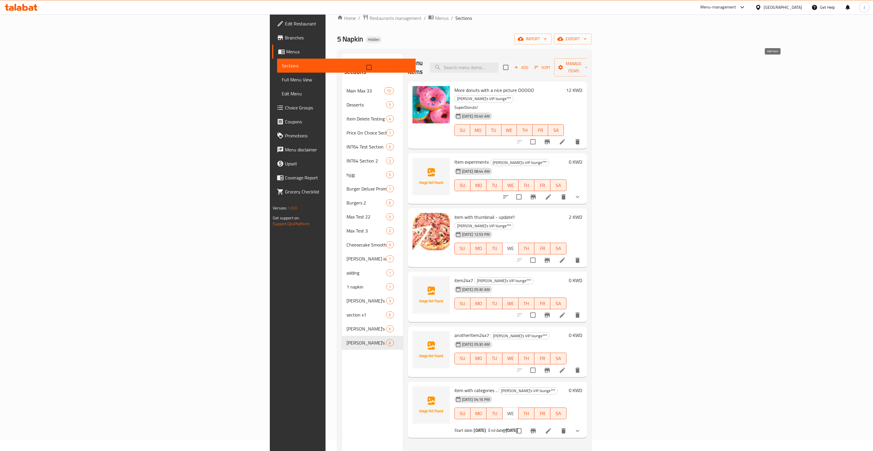
click at [529, 64] on span "Add" at bounding box center [521, 67] width 16 height 7
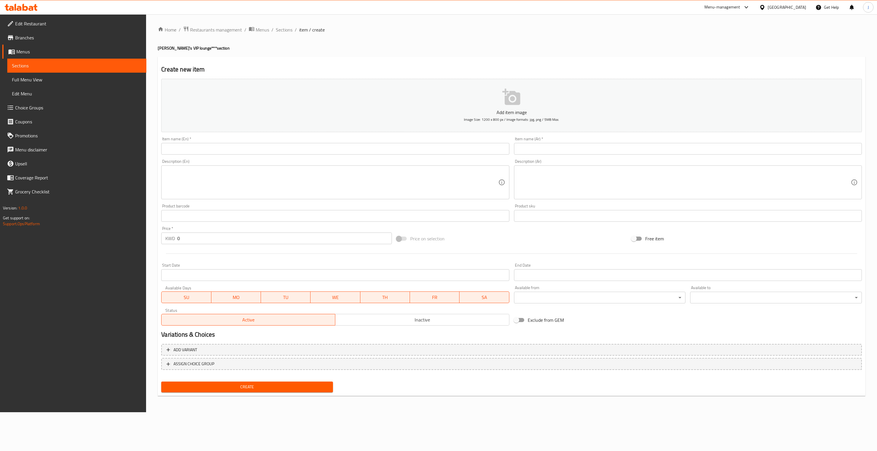
click at [233, 141] on div "Item name (En)   * Item name (En) *" at bounding box center [335, 146] width 348 height 18
click at [232, 145] on input "text" at bounding box center [335, 149] width 348 height 12
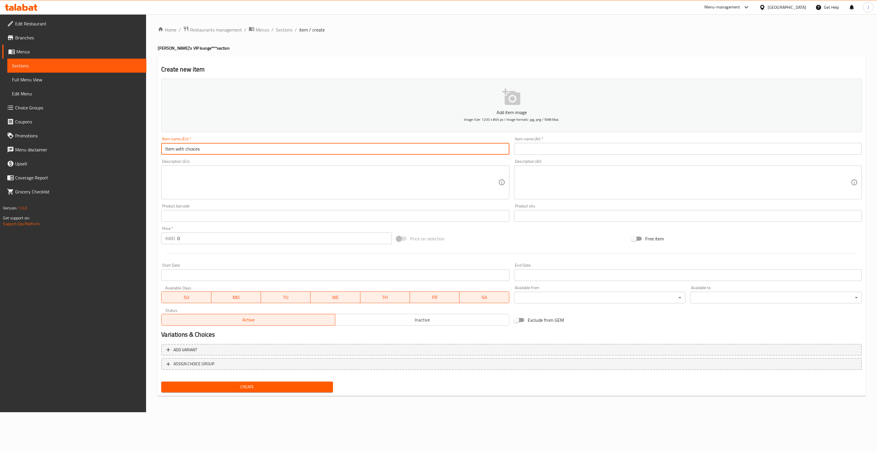
type input "Item with choices"
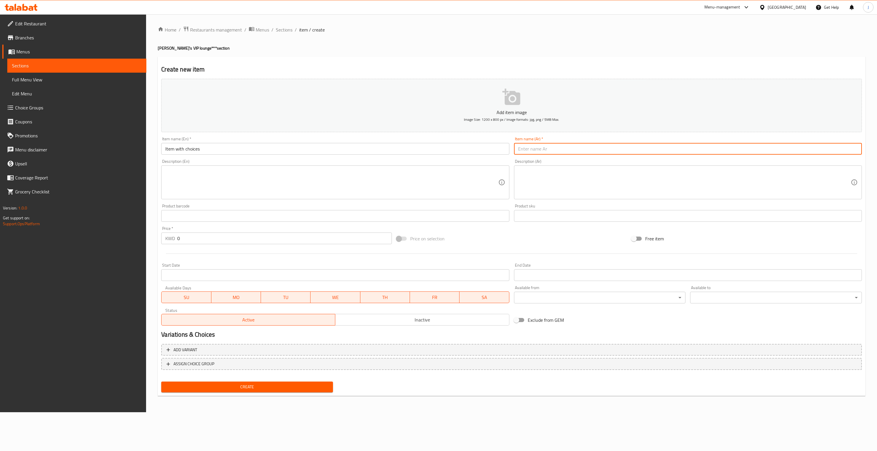
click at [532, 152] on input "text" at bounding box center [688, 149] width 348 height 12
type input "ك"
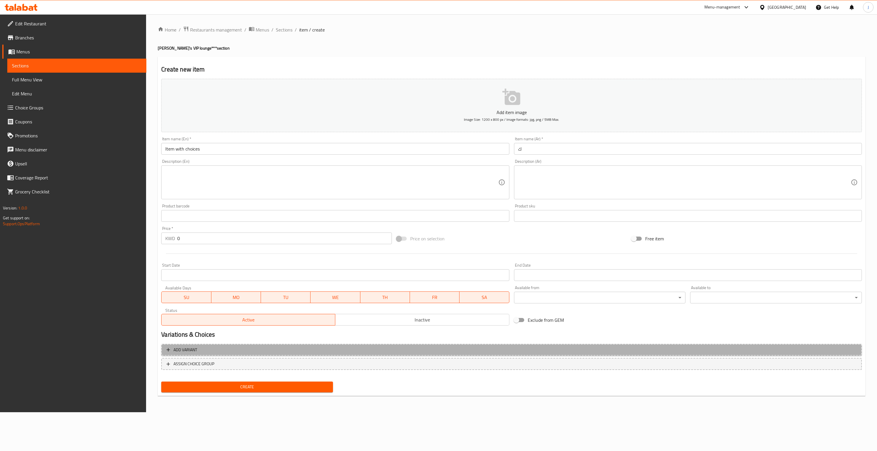
click at [166, 350] on icon "button" at bounding box center [168, 350] width 6 height 6
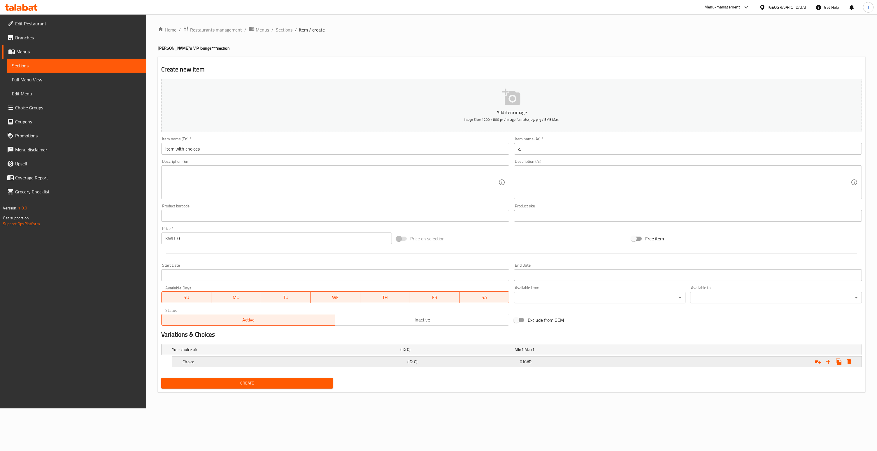
click at [305, 366] on div "Choice (ID: 0) 0 KWD" at bounding box center [518, 361] width 675 height 13
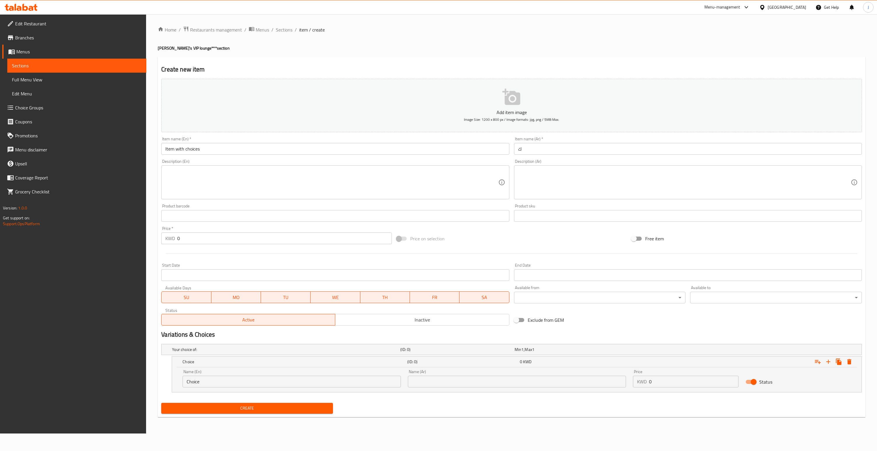
click at [239, 383] on input "Choice" at bounding box center [292, 382] width 218 height 12
type input "Choice 1"
click at [419, 380] on input "text" at bounding box center [517, 382] width 218 height 12
type input "لح"
type input "1"
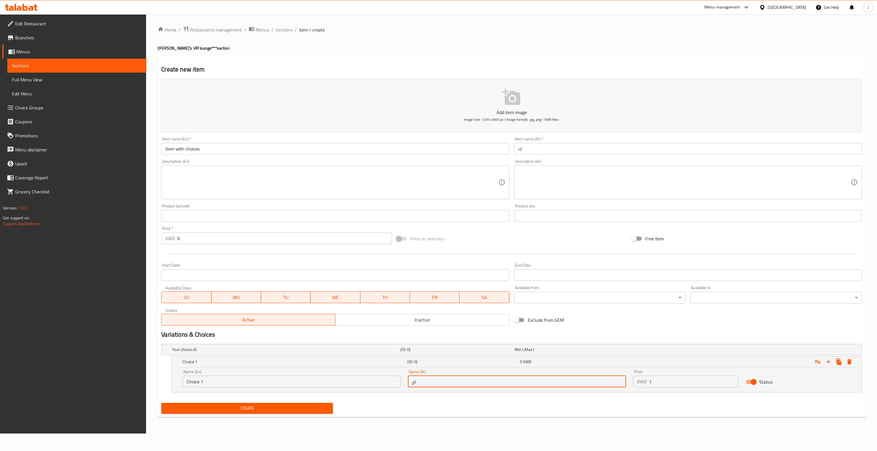
click at [733, 380] on input "1" at bounding box center [694, 382] width 90 height 12
click at [829, 361] on icon "Expand" at bounding box center [829, 362] width 4 height 4
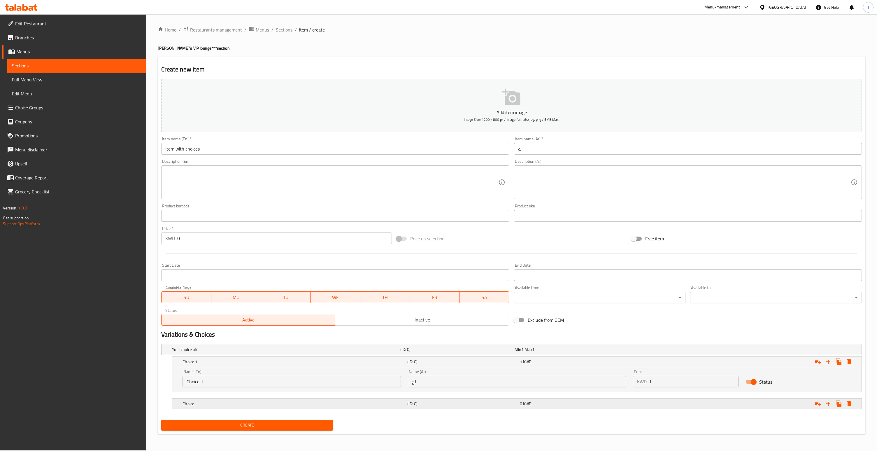
click at [251, 399] on div "Choice (ID: 0) 0 KWD" at bounding box center [518, 403] width 675 height 13
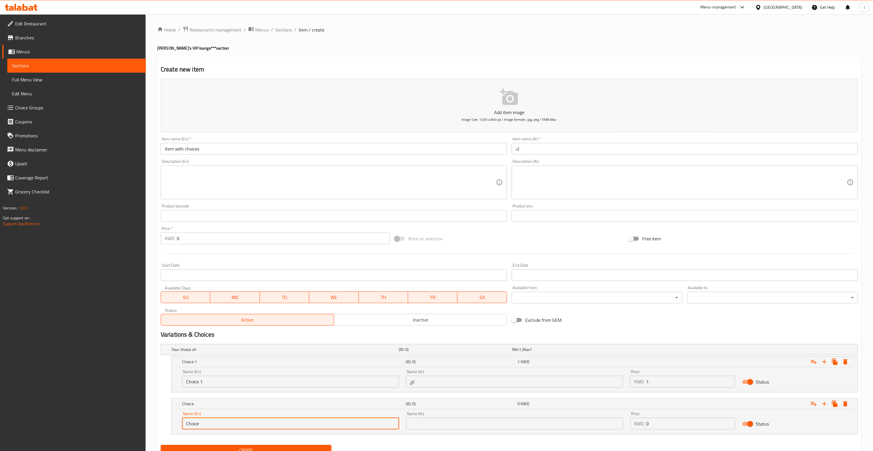
click at [226, 423] on input "Choice" at bounding box center [290, 424] width 217 height 12
type input "Choice 2"
click at [440, 425] on input "text" at bounding box center [514, 424] width 217 height 12
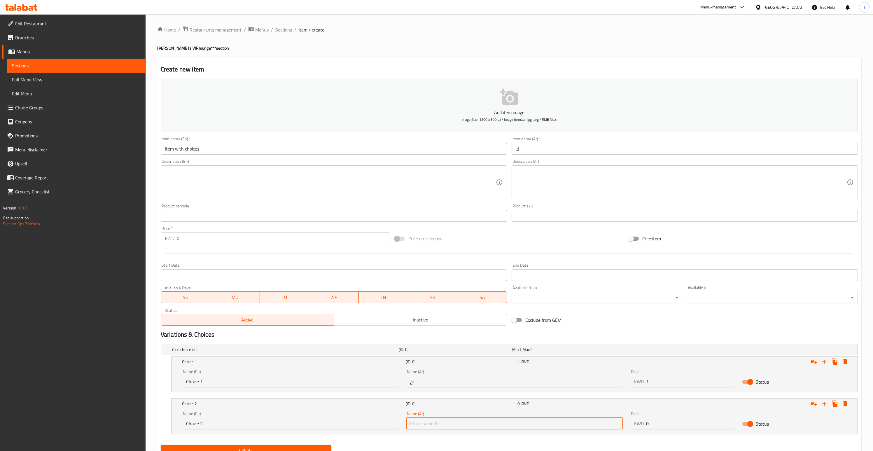
type input "كك"
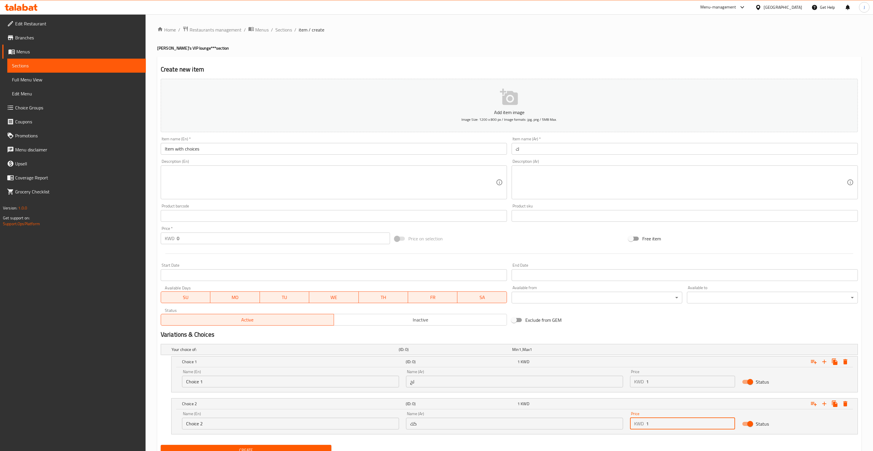
click at [730, 421] on input "1" at bounding box center [690, 424] width 89 height 12
type input "2"
click at [730, 421] on input "2" at bounding box center [690, 424] width 89 height 12
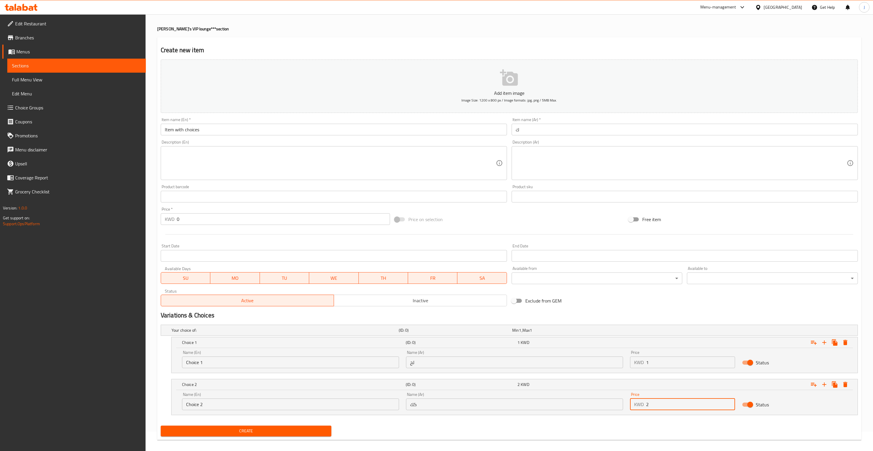
scroll to position [24, 0]
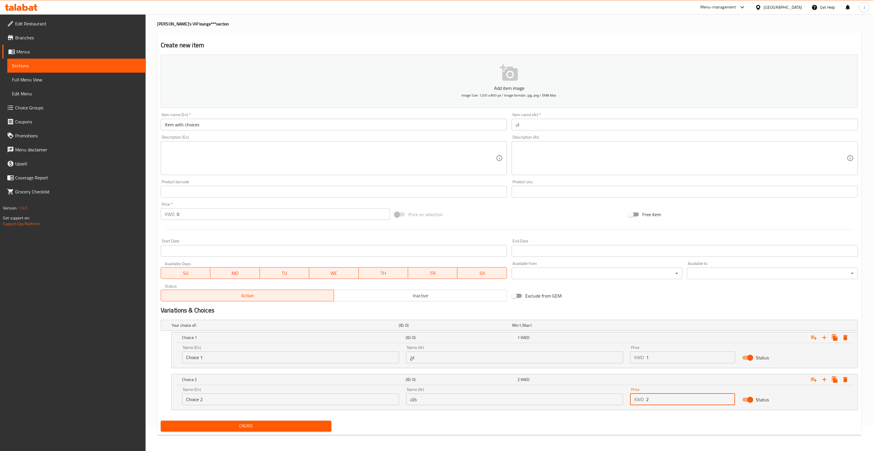
click at [230, 426] on span "Create" at bounding box center [246, 425] width 162 height 7
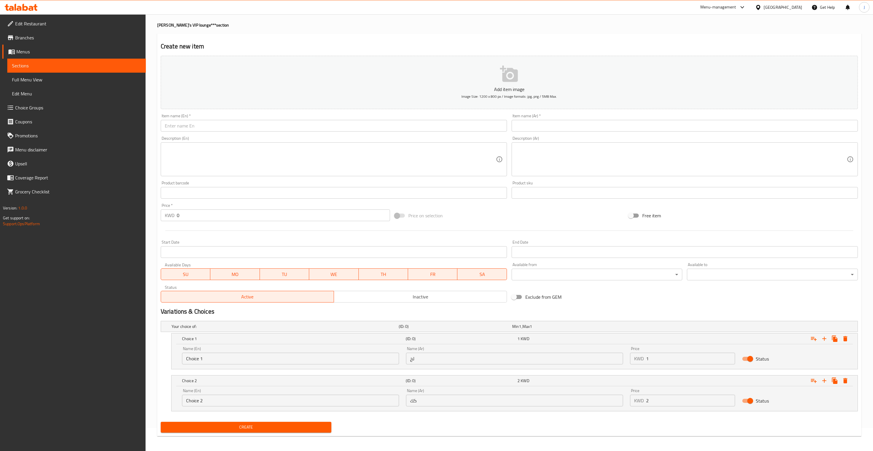
scroll to position [0, 0]
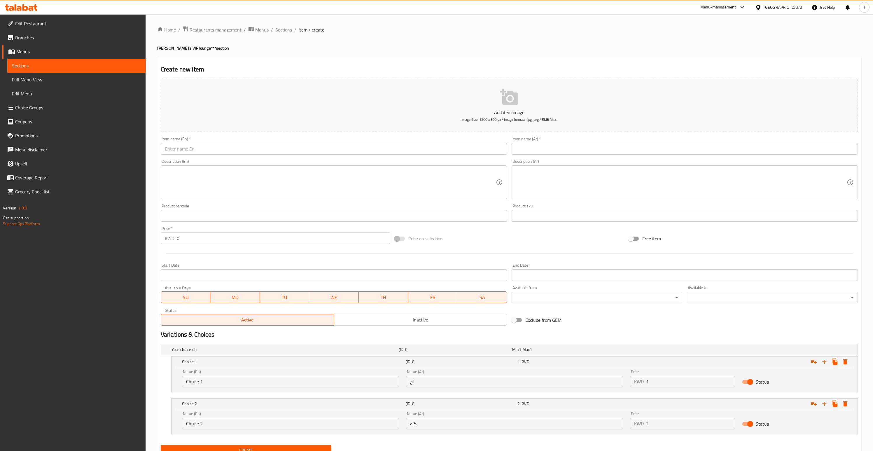
click at [286, 31] on span "Sections" at bounding box center [283, 29] width 17 height 7
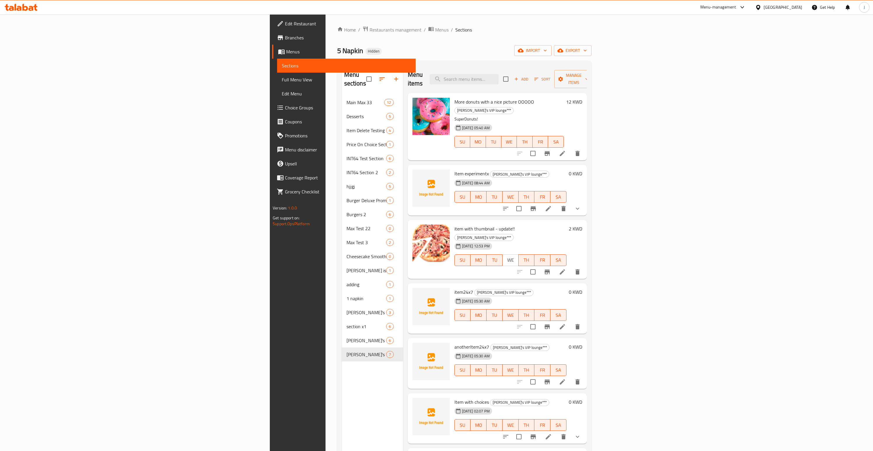
scroll to position [82, 0]
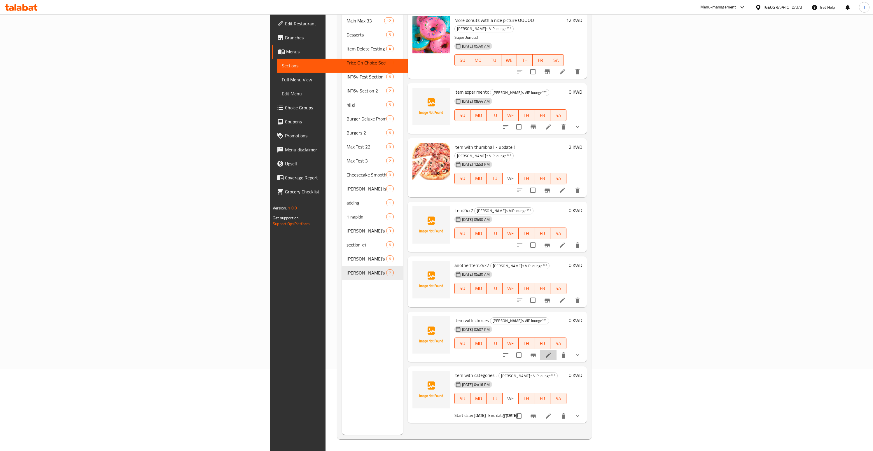
click at [557, 350] on li at bounding box center [548, 355] width 16 height 11
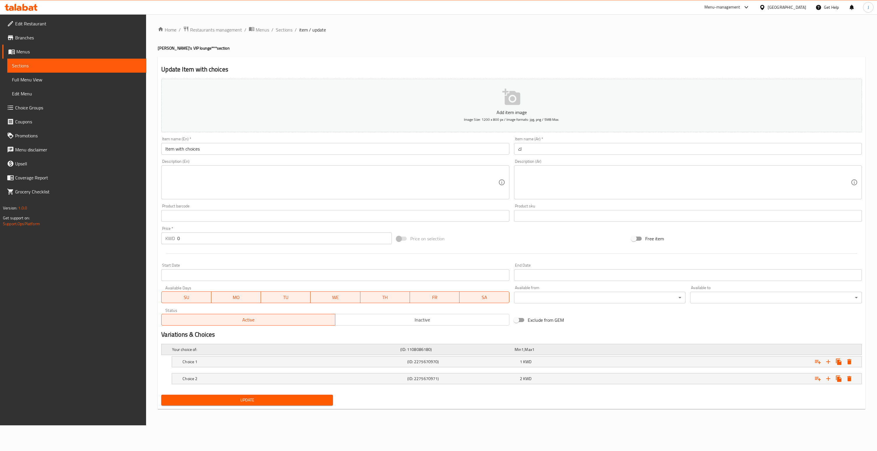
click at [427, 350] on h5 "(ID: 1108086180)" at bounding box center [457, 350] width 112 height 6
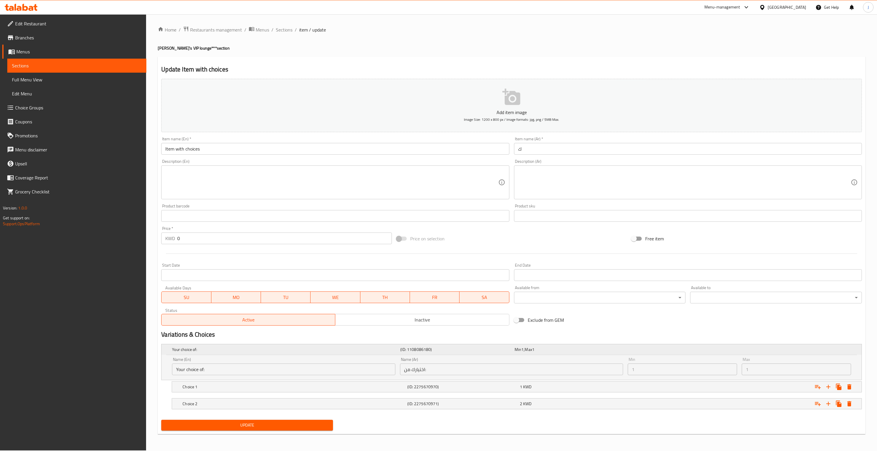
click at [421, 349] on h5 "(ID: 1108086180)" at bounding box center [457, 350] width 112 height 6
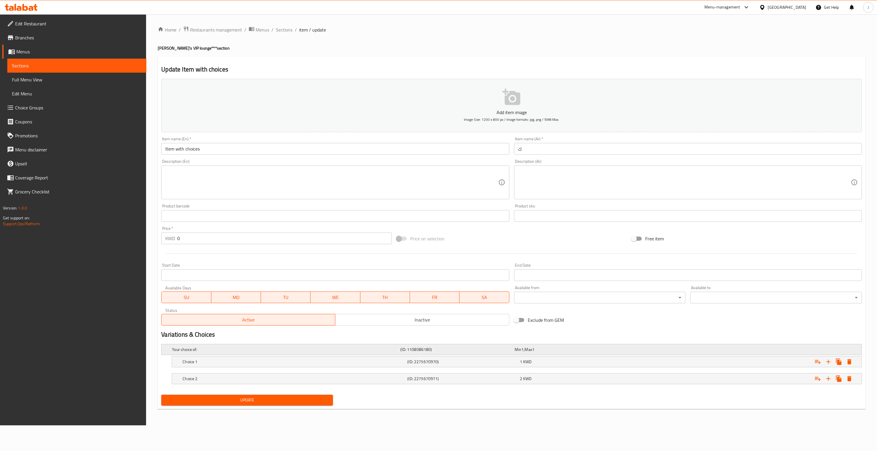
click at [421, 349] on h5 "(ID: 1108086180)" at bounding box center [457, 350] width 112 height 6
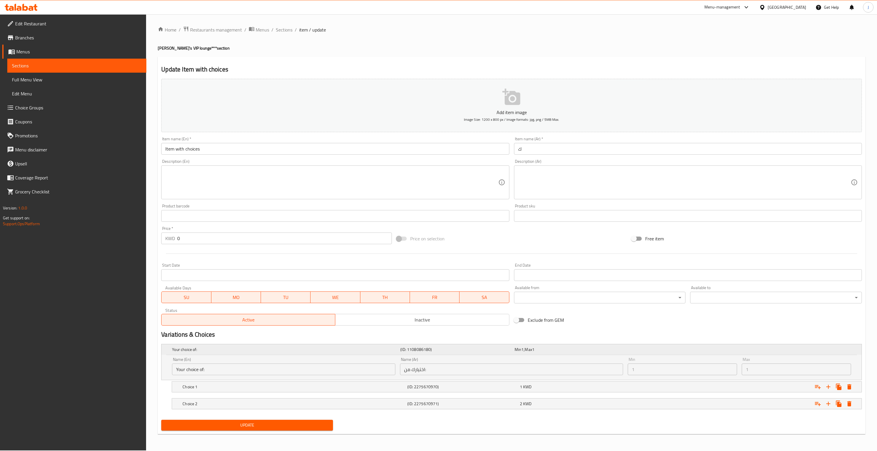
drag, startPoint x: 408, startPoint y: 349, endPoint x: 424, endPoint y: 351, distance: 15.6
click at [424, 351] on h5 "(ID: 1108086180)" at bounding box center [457, 350] width 112 height 6
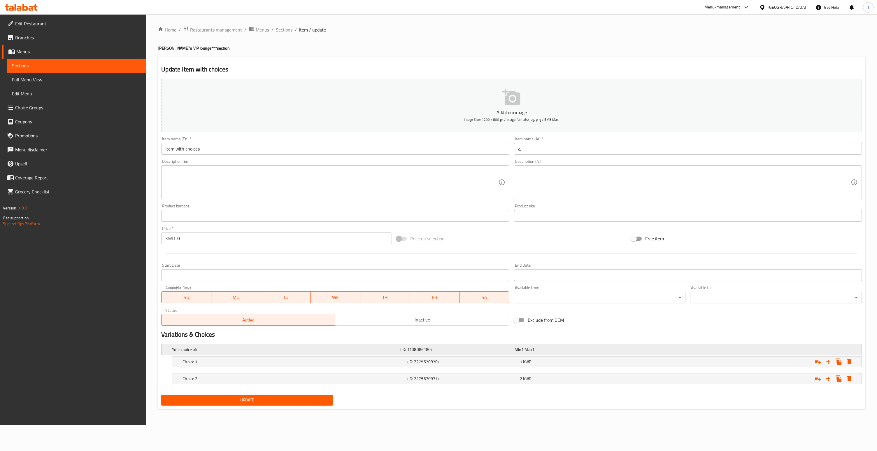
drag, startPoint x: 439, startPoint y: 348, endPoint x: 394, endPoint y: 348, distance: 45.2
click at [394, 348] on div "Your choice of: (ID: 1108086180) Min 1 , Max 1" at bounding box center [513, 349] width 685 height 13
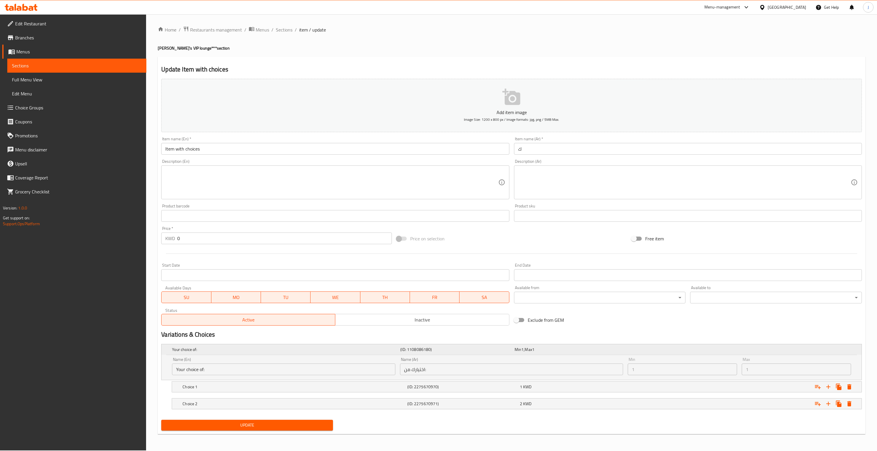
drag, startPoint x: 394, startPoint y: 348, endPoint x: 457, endPoint y: 352, distance: 63.5
click at [457, 352] on div "Your choice of: (ID: 1108086180) Min 1 , Max 1" at bounding box center [513, 349] width 685 height 13
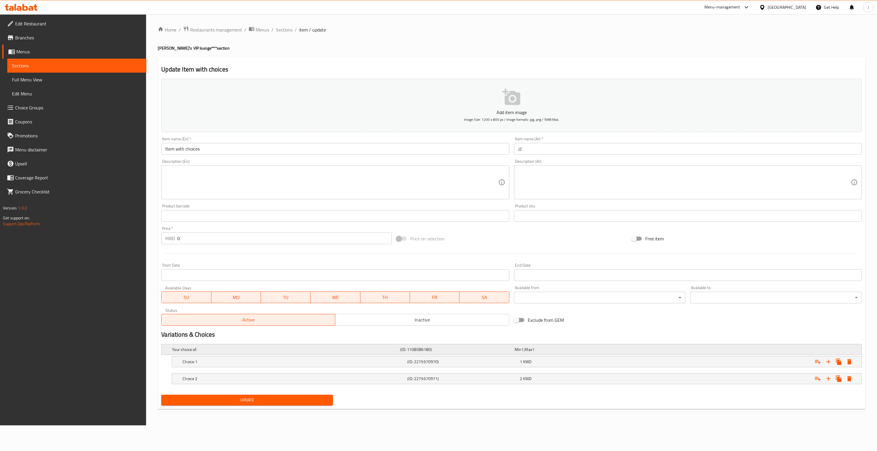
click at [418, 347] on h5 "(ID: 1108086180)" at bounding box center [457, 350] width 112 height 6
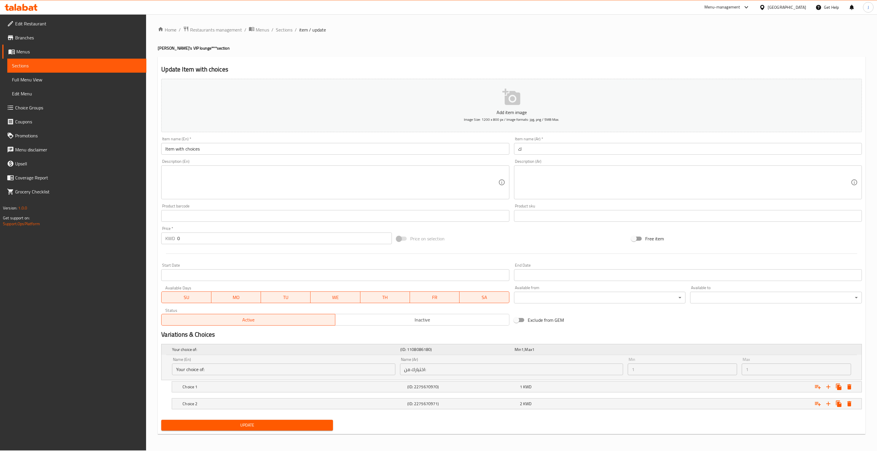
click at [418, 347] on h5 "(ID: 1108086180)" at bounding box center [457, 350] width 112 height 6
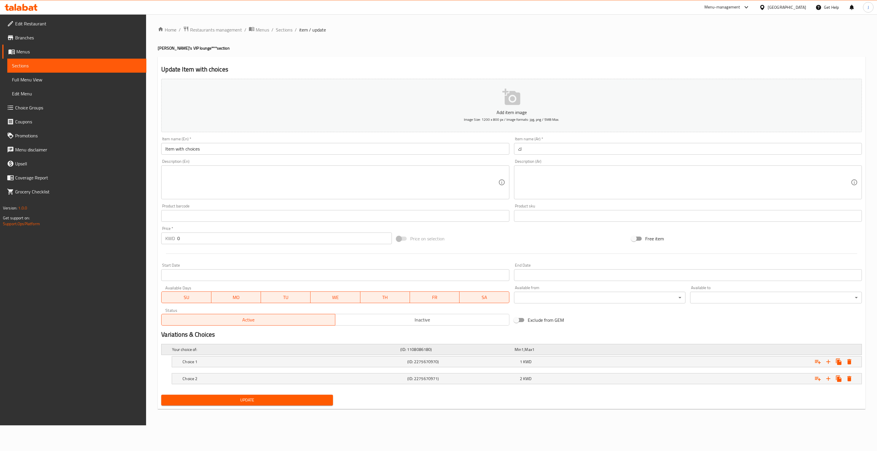
click at [418, 347] on h5 "(ID: 1108086180)" at bounding box center [457, 350] width 112 height 6
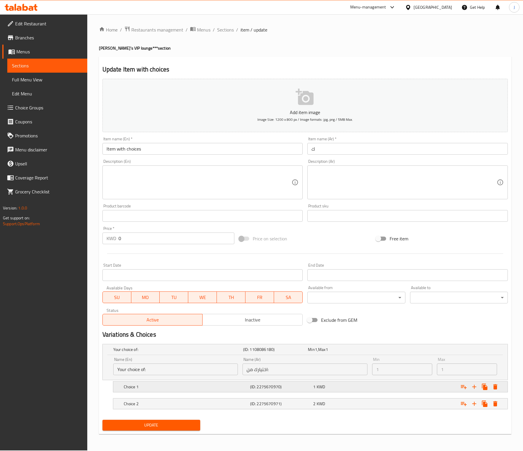
click at [263, 389] on h5 "(ID: 2275670970)" at bounding box center [280, 387] width 61 height 6
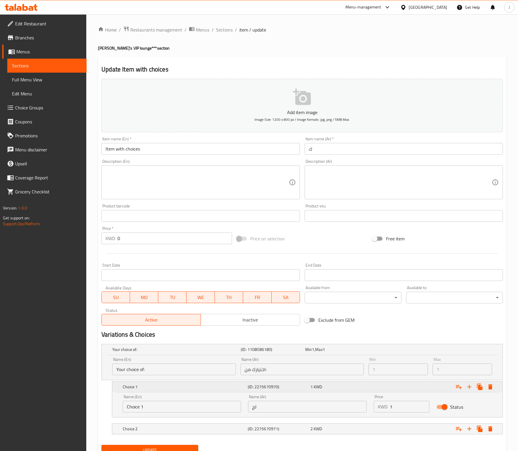
click at [269, 388] on h5 "(ID: 2275670970)" at bounding box center [278, 387] width 60 height 6
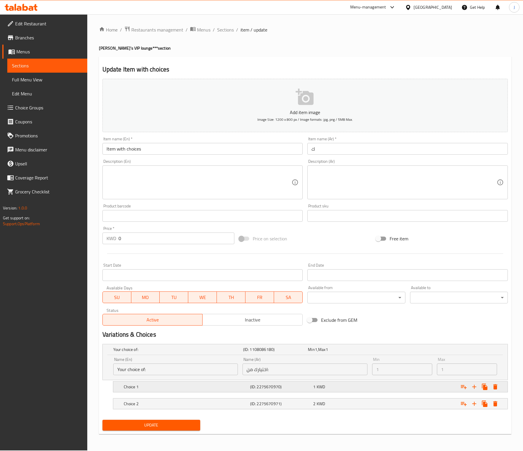
click at [269, 388] on h5 "(ID: 2275670970)" at bounding box center [280, 387] width 61 height 6
